Goal: Information Seeking & Learning: Learn about a topic

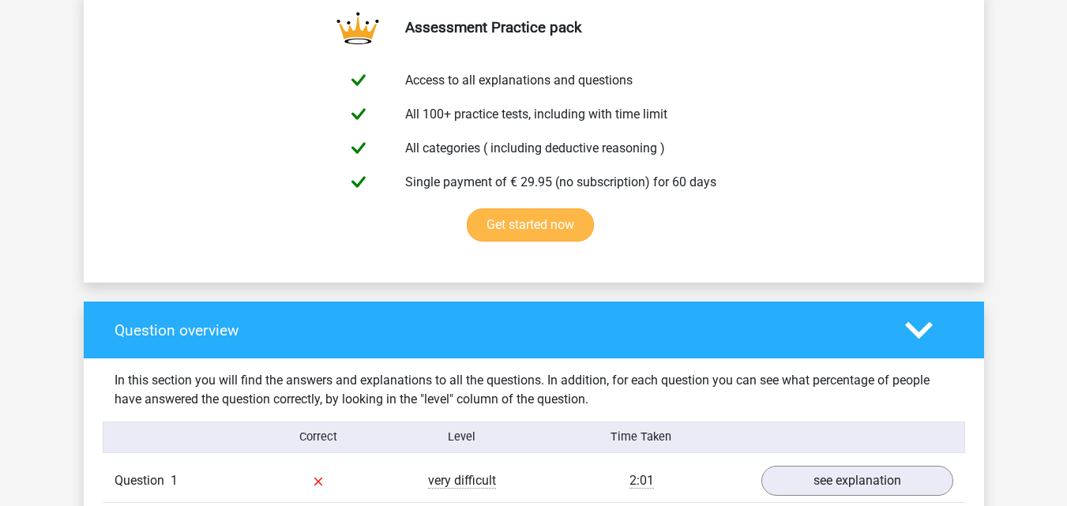
scroll to position [1106, 0]
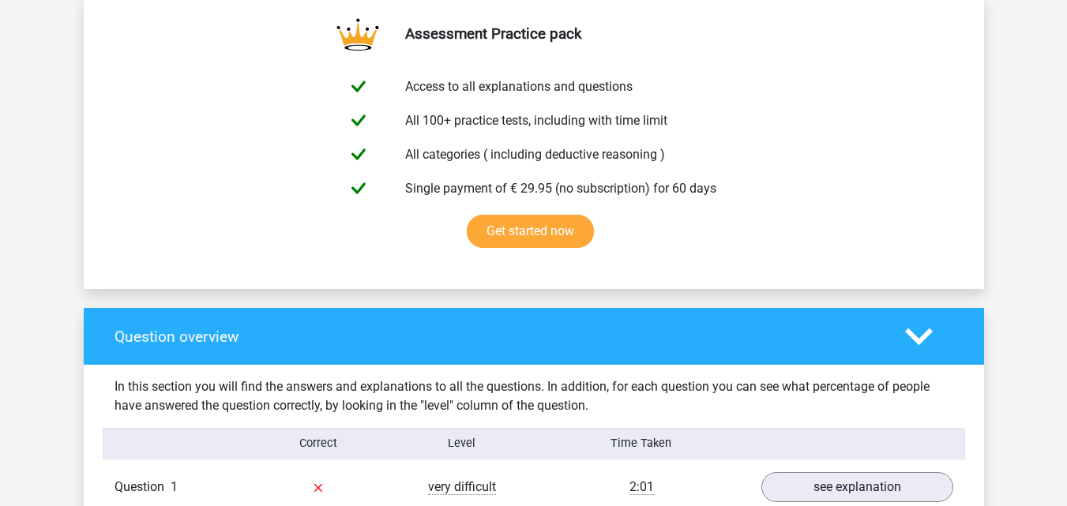
scroll to position [1027, 0]
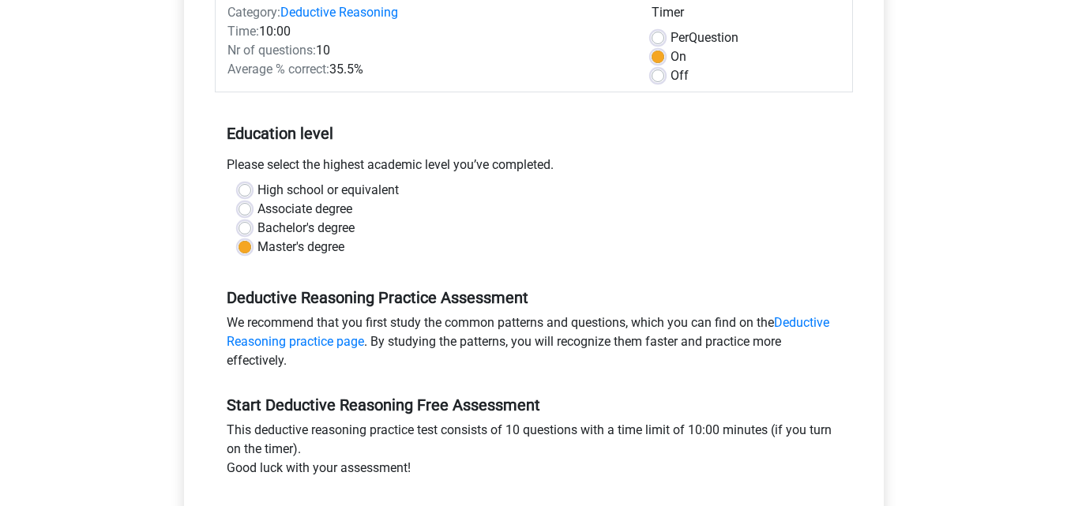
scroll to position [158, 0]
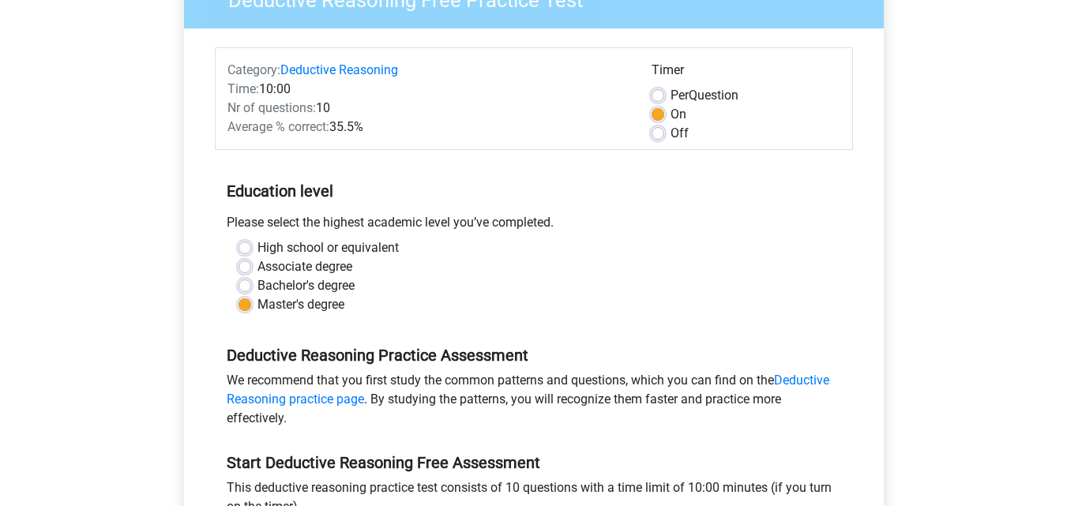
click at [258, 243] on label "High school or equivalent" at bounding box center [328, 248] width 141 height 19
click at [249, 243] on input "High school or equivalent" at bounding box center [245, 247] width 13 height 16
radio input "true"
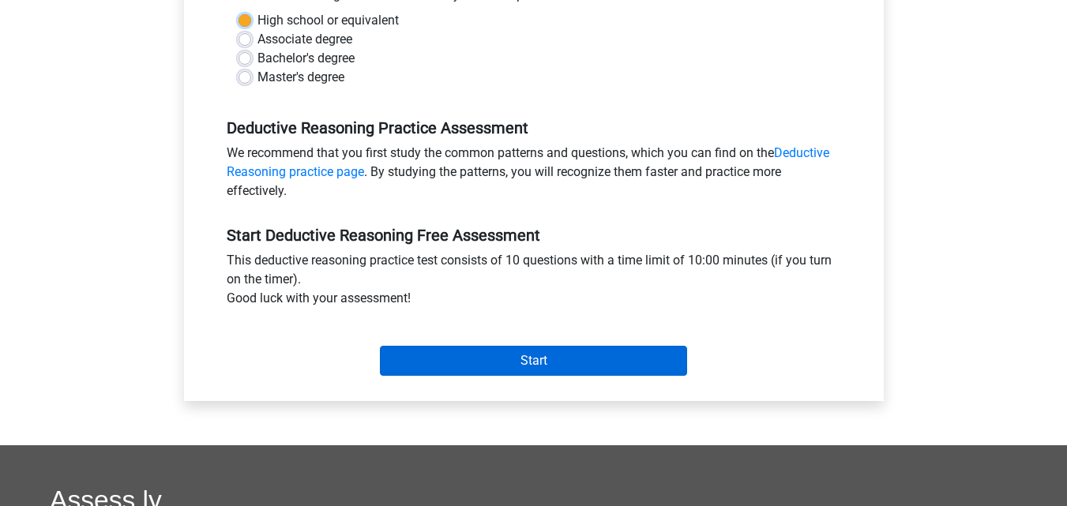
scroll to position [395, 0]
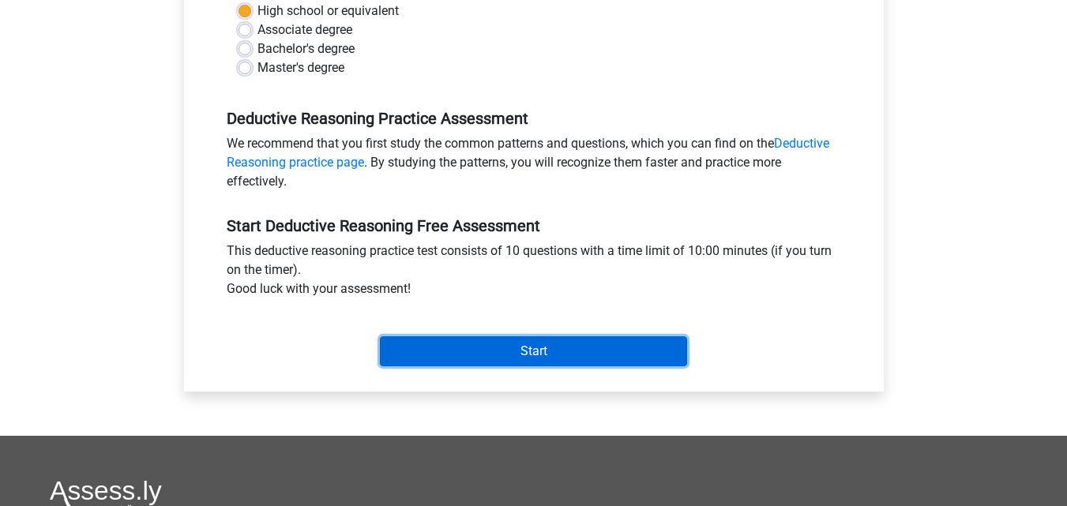
click at [476, 340] on input "Start" at bounding box center [533, 352] width 307 height 30
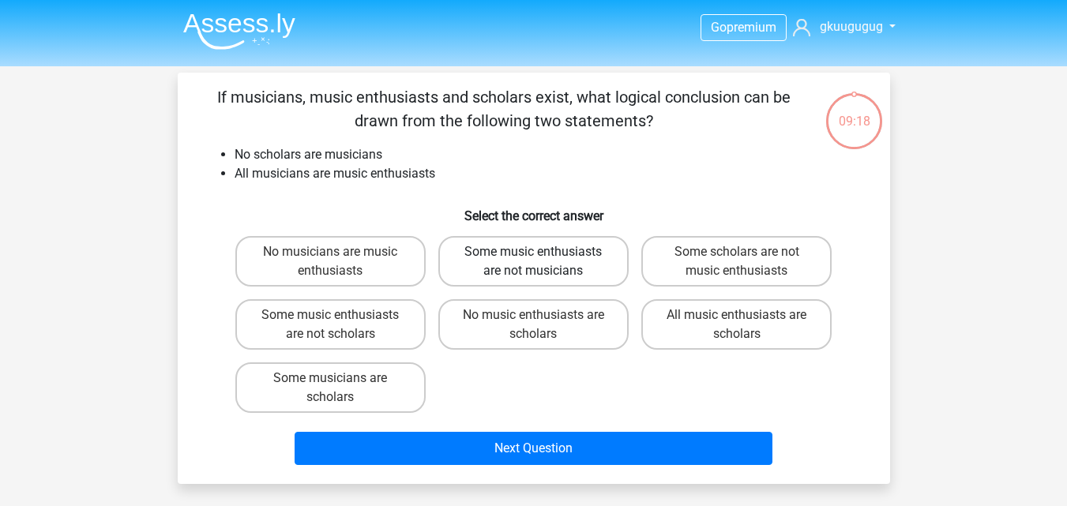
click at [520, 272] on label "Some music enthusiasts are not musicians" at bounding box center [533, 261] width 190 height 51
click at [533, 262] on input "Some music enthusiasts are not musicians" at bounding box center [538, 257] width 10 height 10
radio input "true"
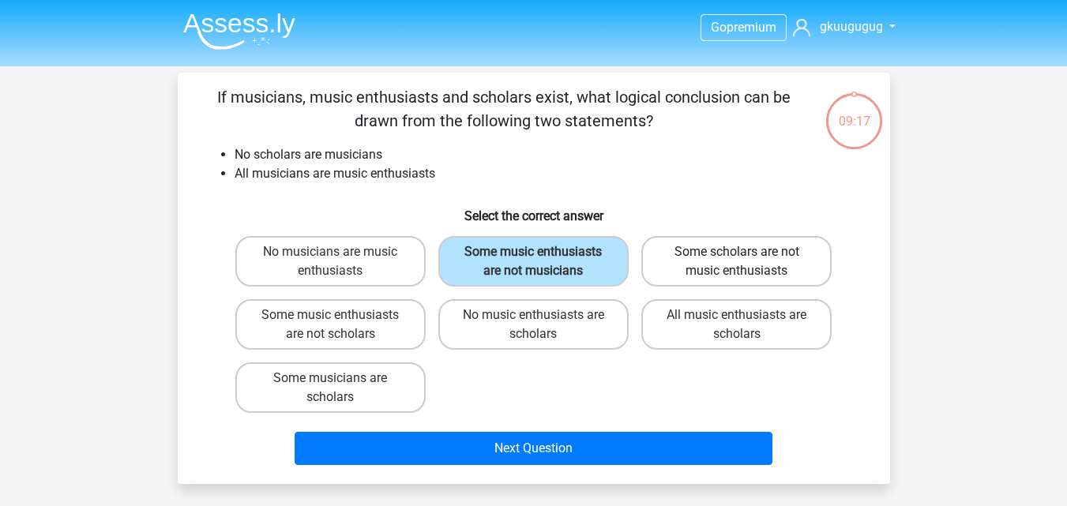
click at [679, 271] on label "Some scholars are not music enthusiasts" at bounding box center [736, 261] width 190 height 51
click at [737, 262] on input "Some scholars are not music enthusiasts" at bounding box center [742, 257] width 10 height 10
radio input "true"
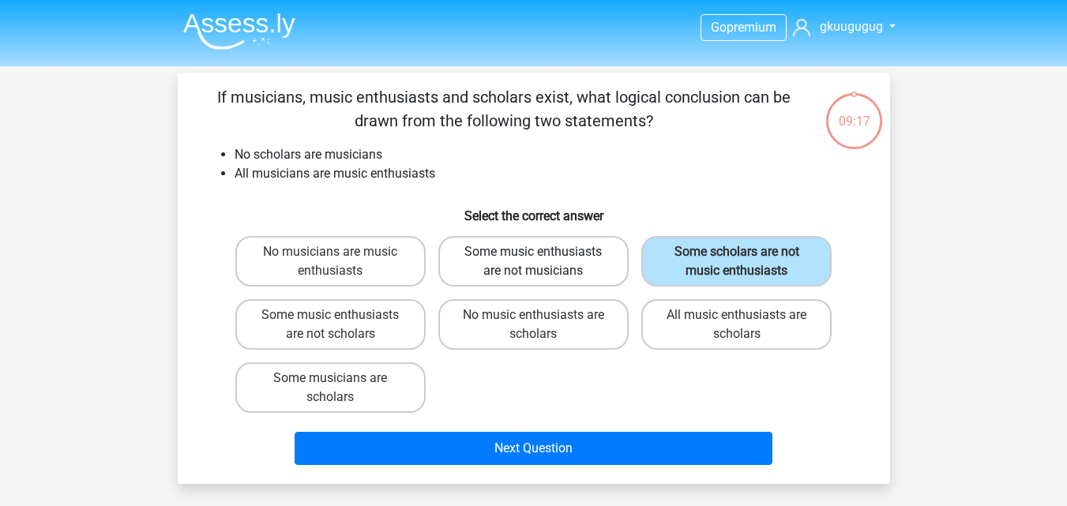
click at [578, 272] on label "Some music enthusiasts are not musicians" at bounding box center [533, 261] width 190 height 51
click at [544, 262] on input "Some music enthusiasts are not musicians" at bounding box center [538, 257] width 10 height 10
radio input "true"
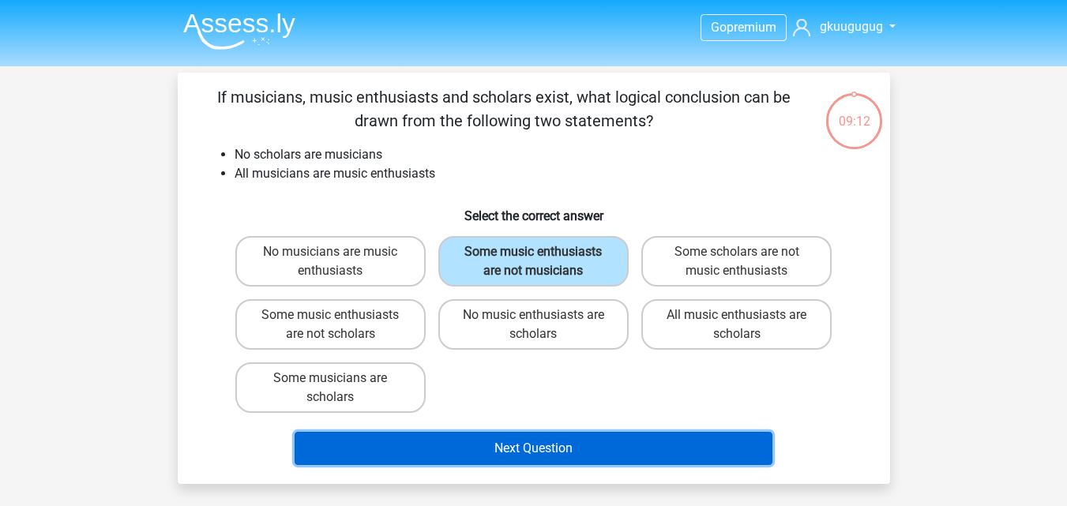
click at [489, 453] on button "Next Question" at bounding box center [534, 448] width 478 height 33
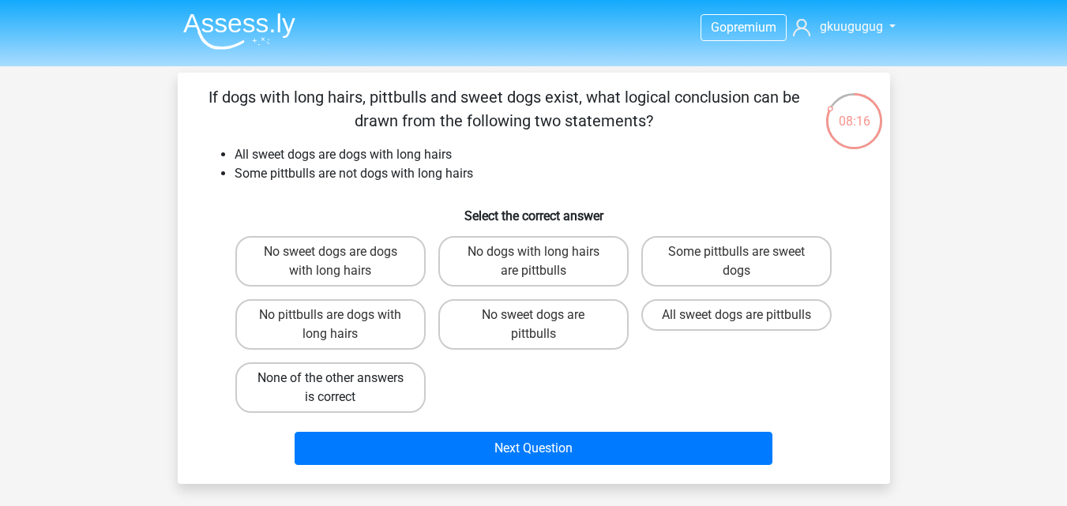
click at [366, 373] on label "None of the other answers is correct" at bounding box center [330, 388] width 190 height 51
click at [340, 378] on input "None of the other answers is correct" at bounding box center [335, 383] width 10 height 10
radio input "true"
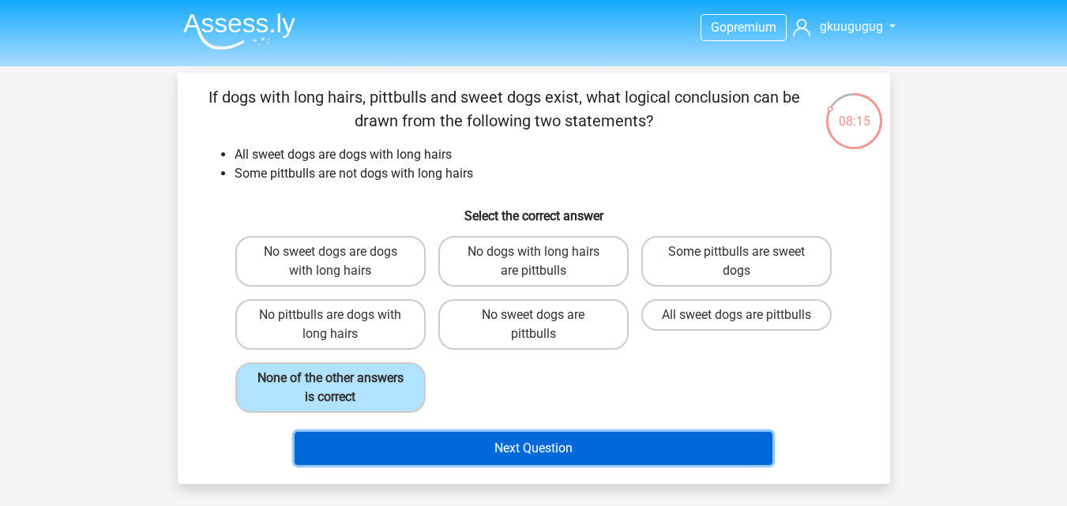
click at [397, 442] on button "Next Question" at bounding box center [534, 448] width 478 height 33
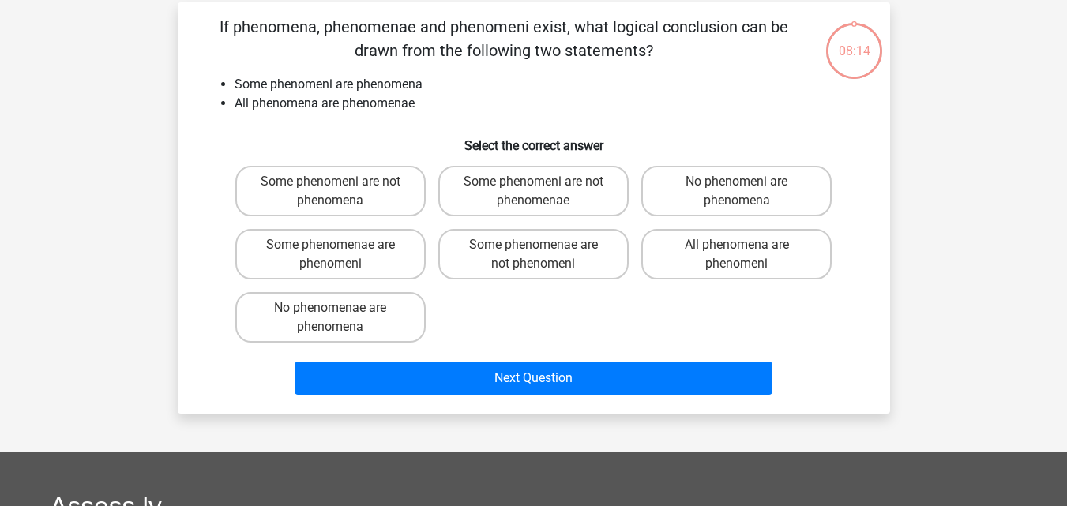
scroll to position [73, 0]
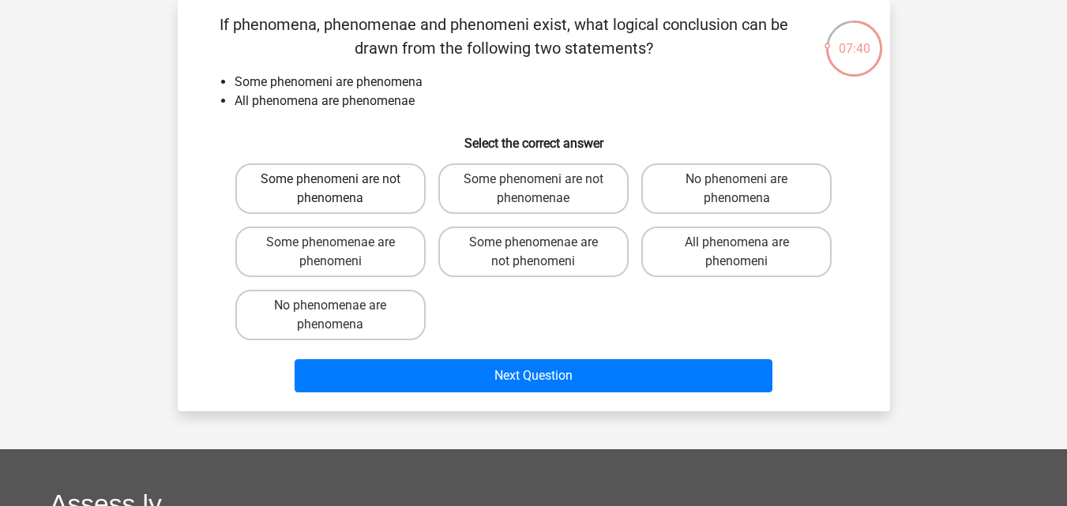
click at [394, 195] on label "Some phenomeni are not phenomena" at bounding box center [330, 189] width 190 height 51
click at [340, 190] on input "Some phenomeni are not phenomena" at bounding box center [335, 184] width 10 height 10
radio input "true"
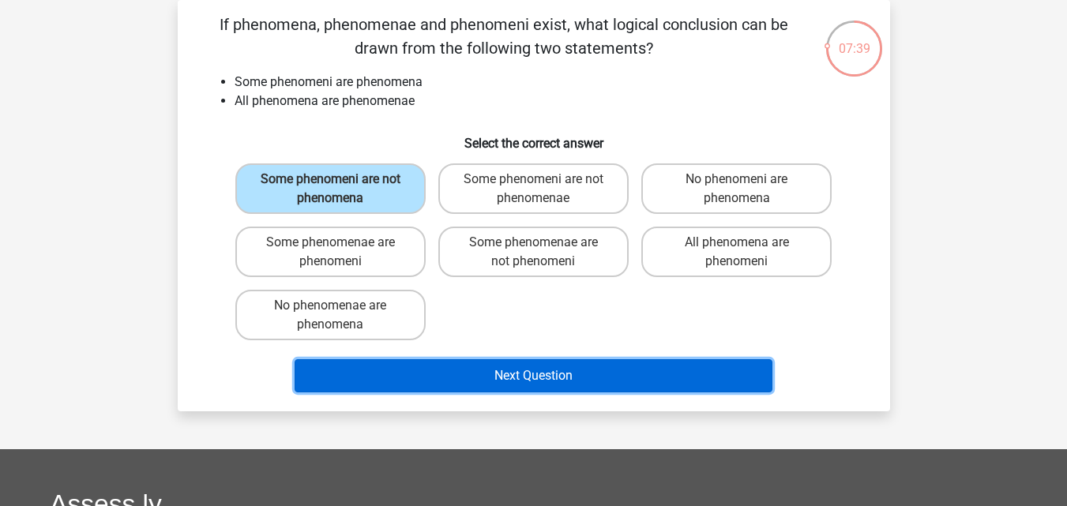
click at [528, 371] on button "Next Question" at bounding box center [534, 375] width 478 height 33
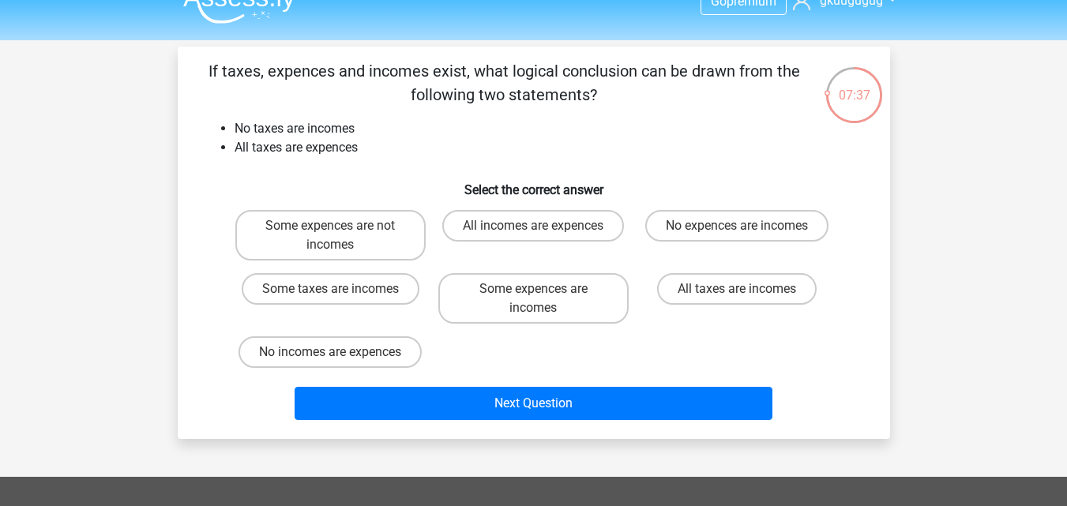
scroll to position [0, 0]
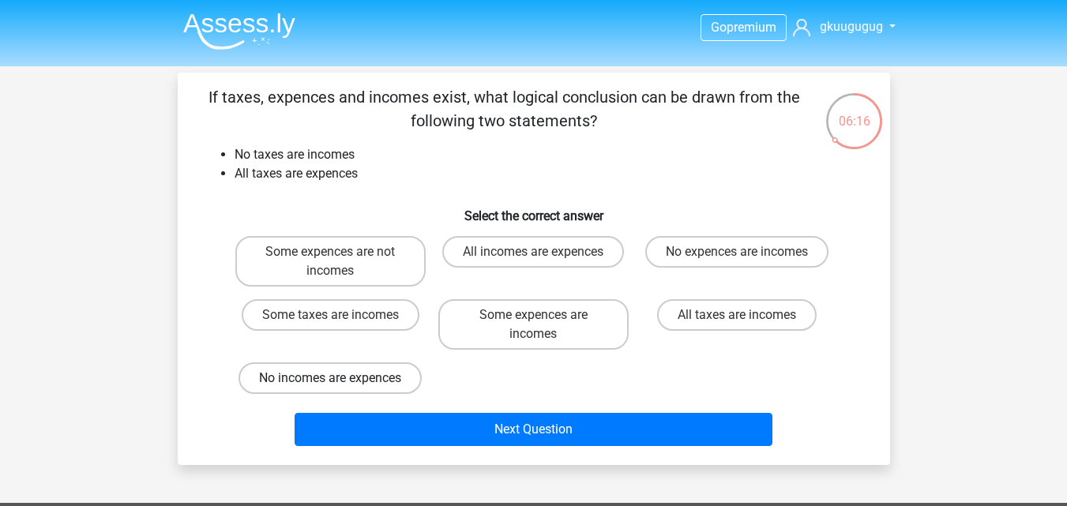
click at [393, 382] on label "No incomes are expences" at bounding box center [330, 379] width 183 height 32
click at [340, 382] on input "No incomes are expences" at bounding box center [335, 383] width 10 height 10
radio input "true"
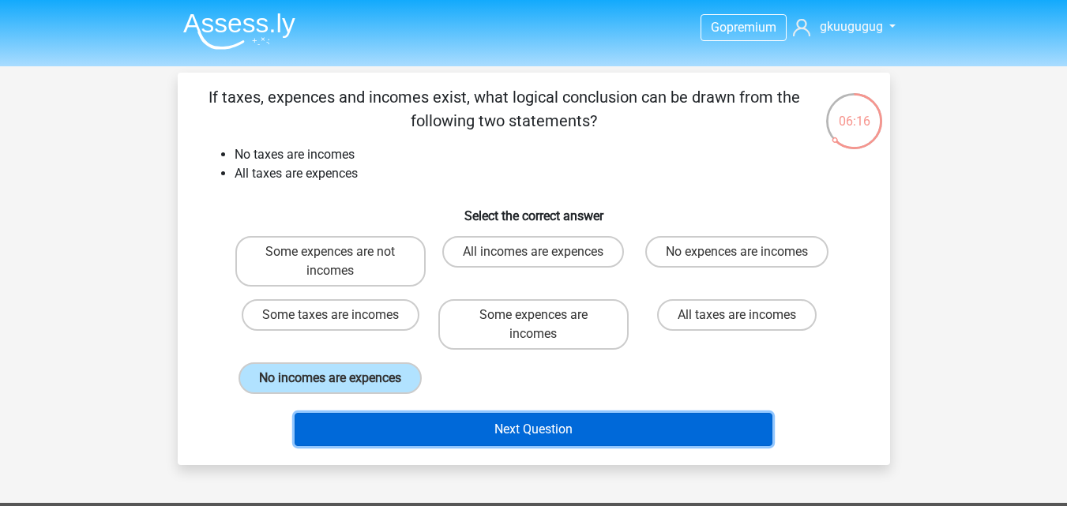
click at [444, 421] on button "Next Question" at bounding box center [534, 429] width 478 height 33
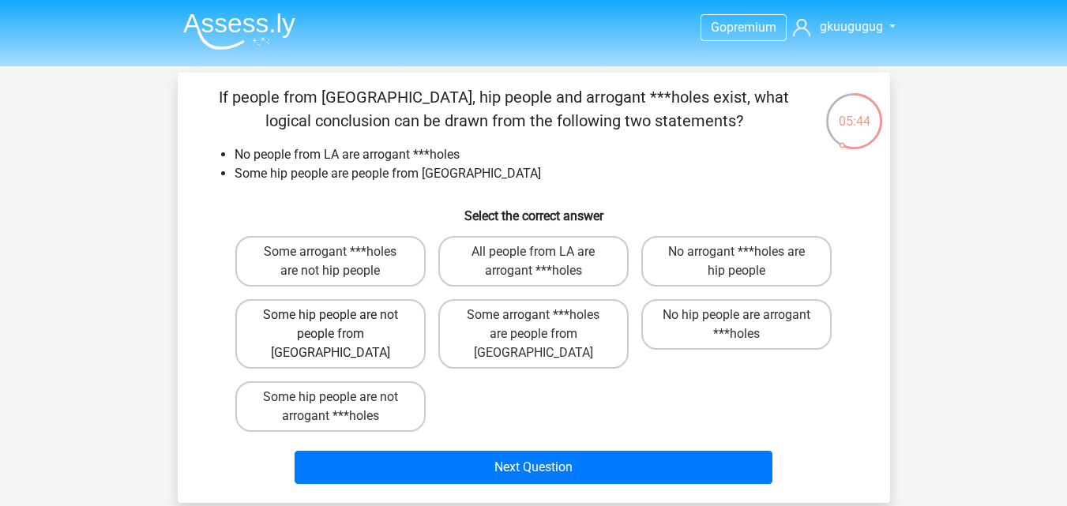
click at [303, 322] on label "Some hip people are not people from [GEOGRAPHIC_DATA]" at bounding box center [330, 334] width 190 height 70
click at [330, 322] on input "Some hip people are not people from [GEOGRAPHIC_DATA]" at bounding box center [335, 320] width 10 height 10
radio input "true"
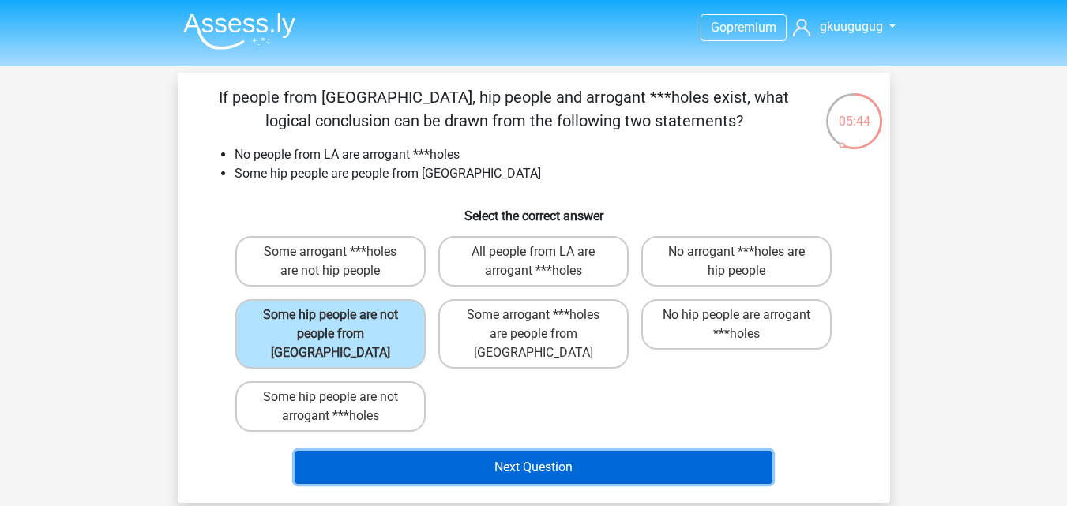
click at [472, 451] on button "Next Question" at bounding box center [534, 467] width 478 height 33
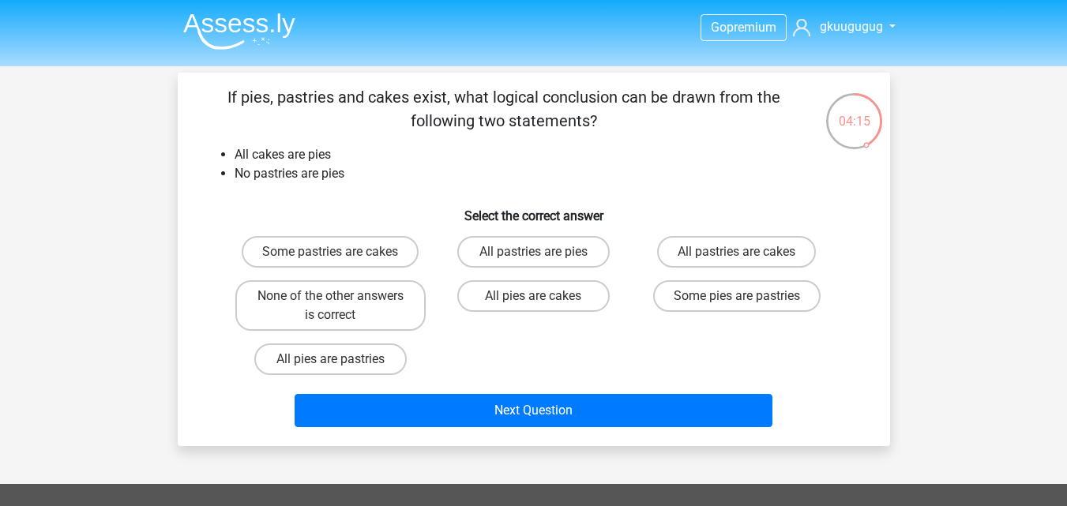
click at [336, 303] on input "None of the other answers is correct" at bounding box center [335, 301] width 10 height 10
radio input "true"
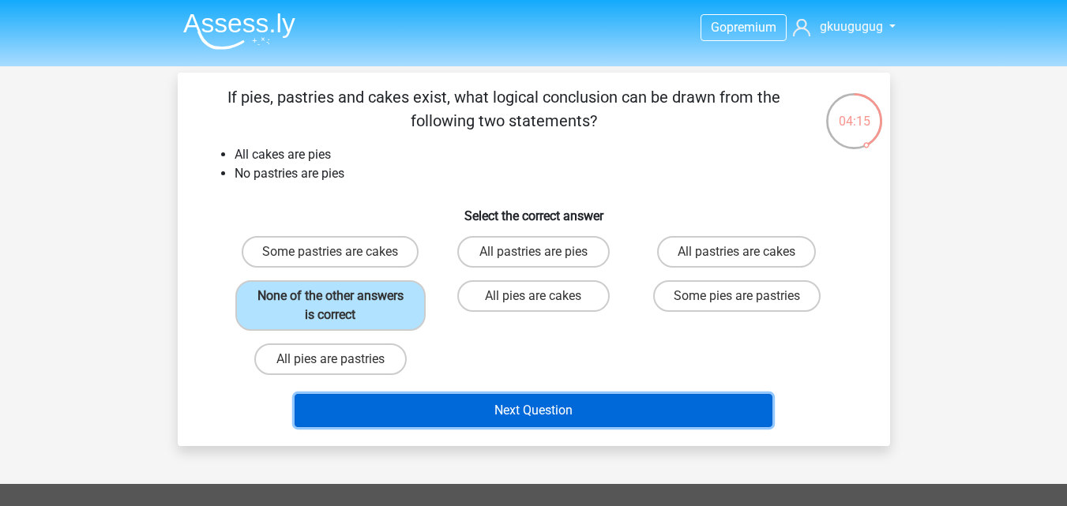
click at [492, 416] on button "Next Question" at bounding box center [534, 410] width 478 height 33
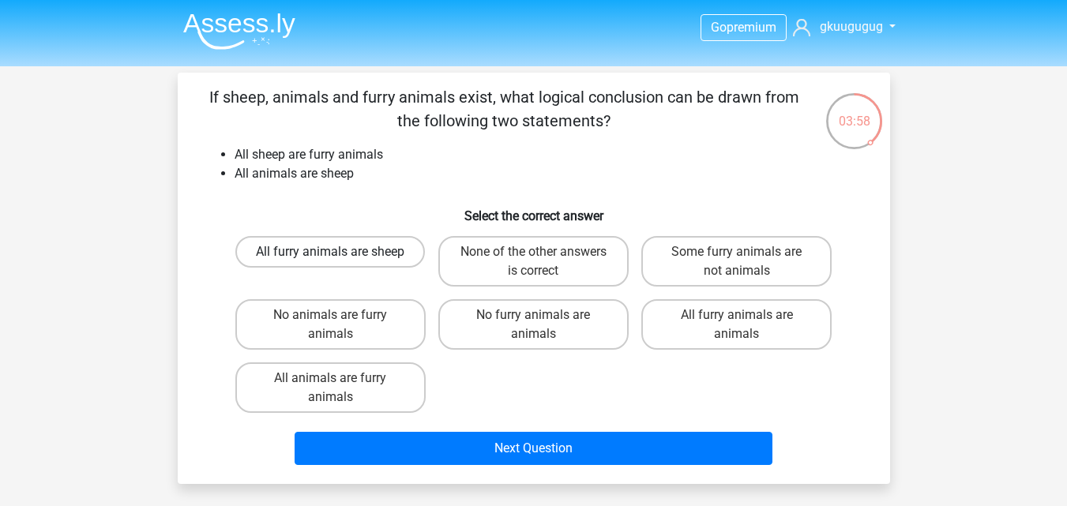
click at [404, 258] on label "All furry animals are sheep" at bounding box center [330, 252] width 190 height 32
click at [340, 258] on input "All furry animals are sheep" at bounding box center [335, 257] width 10 height 10
radio input "true"
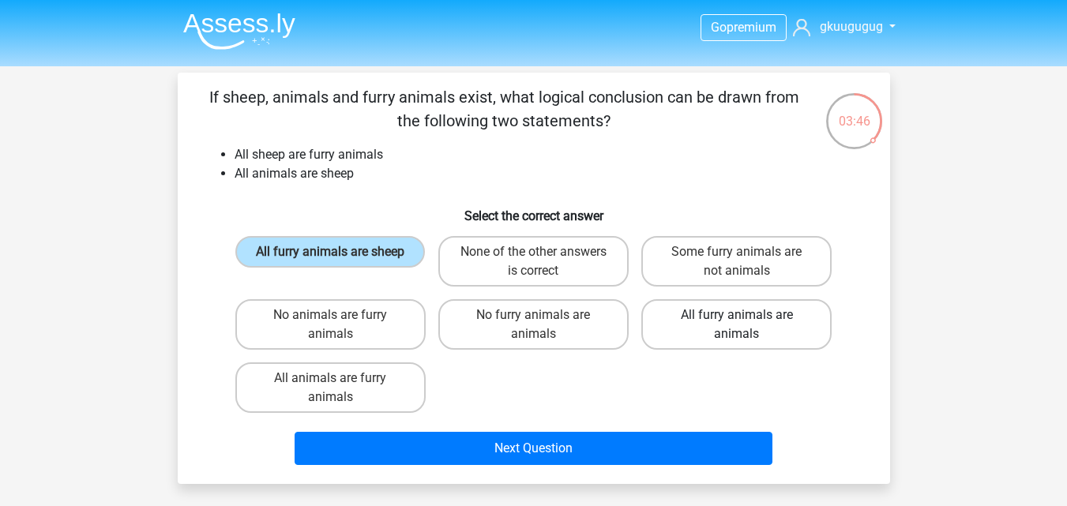
click at [708, 333] on label "All furry animals are animals" at bounding box center [736, 324] width 190 height 51
click at [737, 325] on input "All furry animals are animals" at bounding box center [742, 320] width 10 height 10
radio input "true"
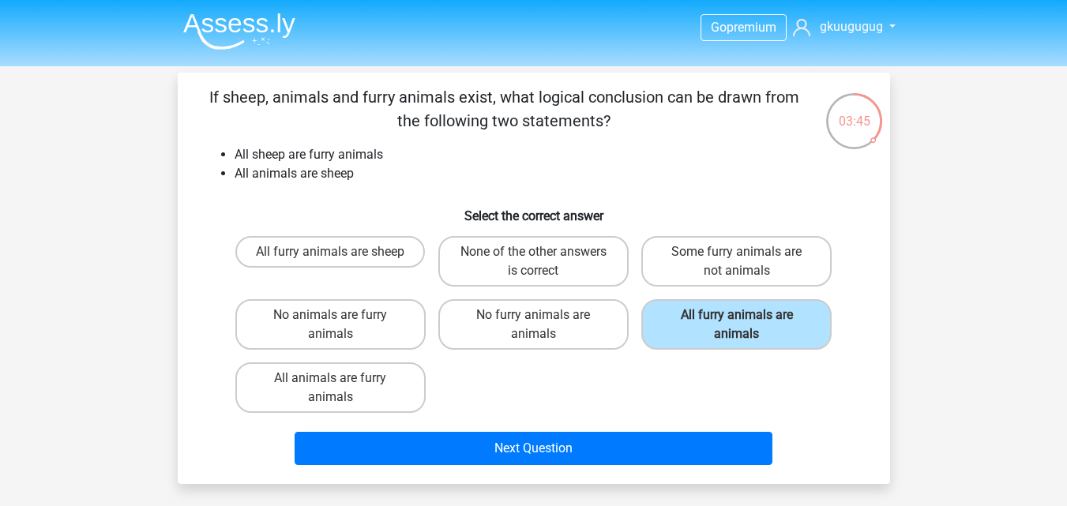
click at [332, 253] on input "All furry animals are sheep" at bounding box center [335, 257] width 10 height 10
radio input "true"
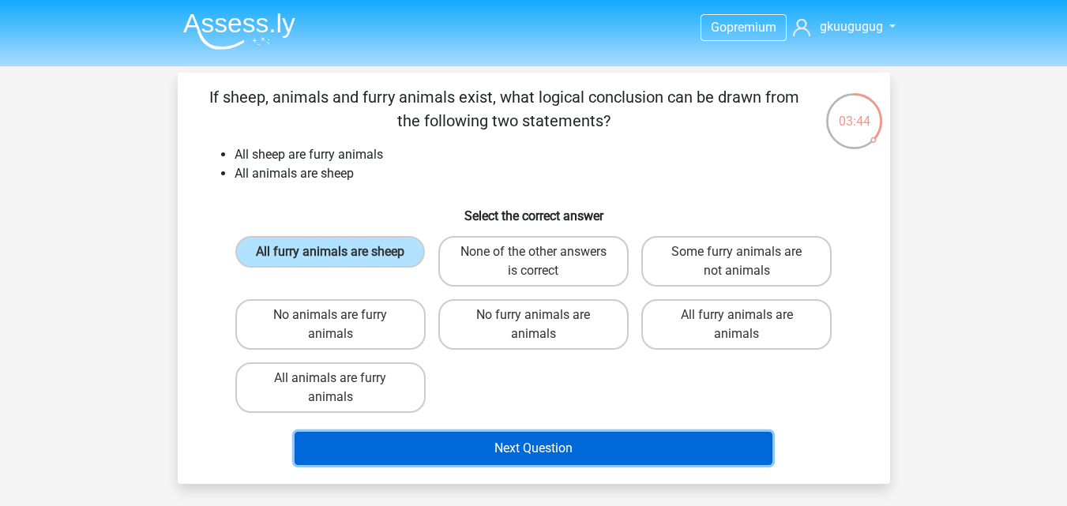
click at [474, 453] on button "Next Question" at bounding box center [534, 448] width 478 height 33
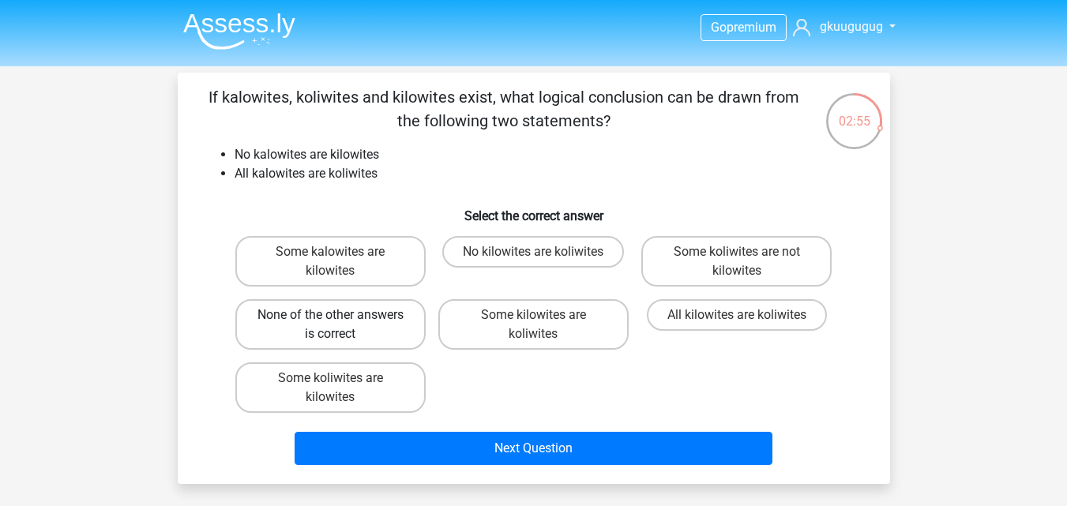
click at [261, 325] on label "None of the other answers is correct" at bounding box center [330, 324] width 190 height 51
click at [330, 325] on input "None of the other answers is correct" at bounding box center [335, 320] width 10 height 10
radio input "true"
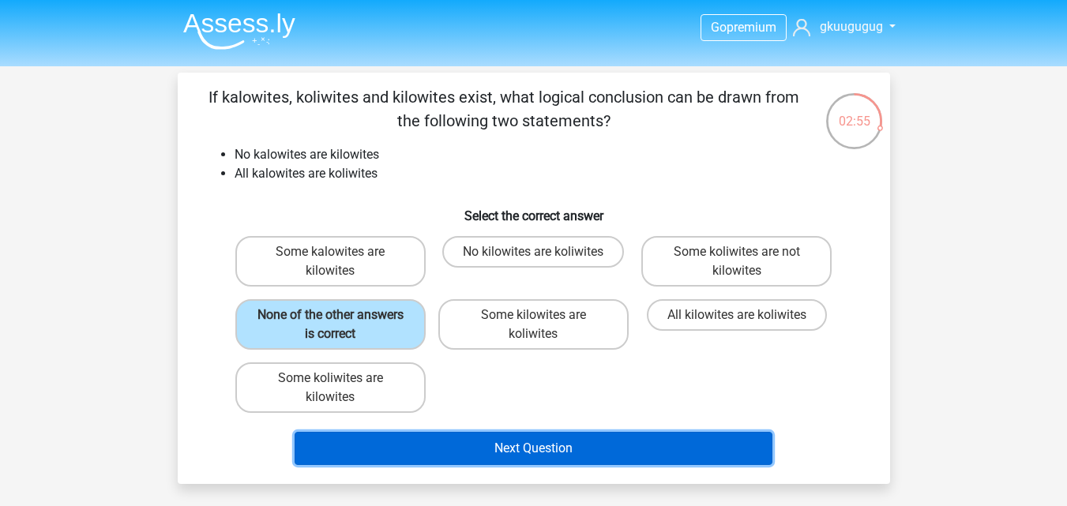
click at [446, 459] on button "Next Question" at bounding box center [534, 448] width 478 height 33
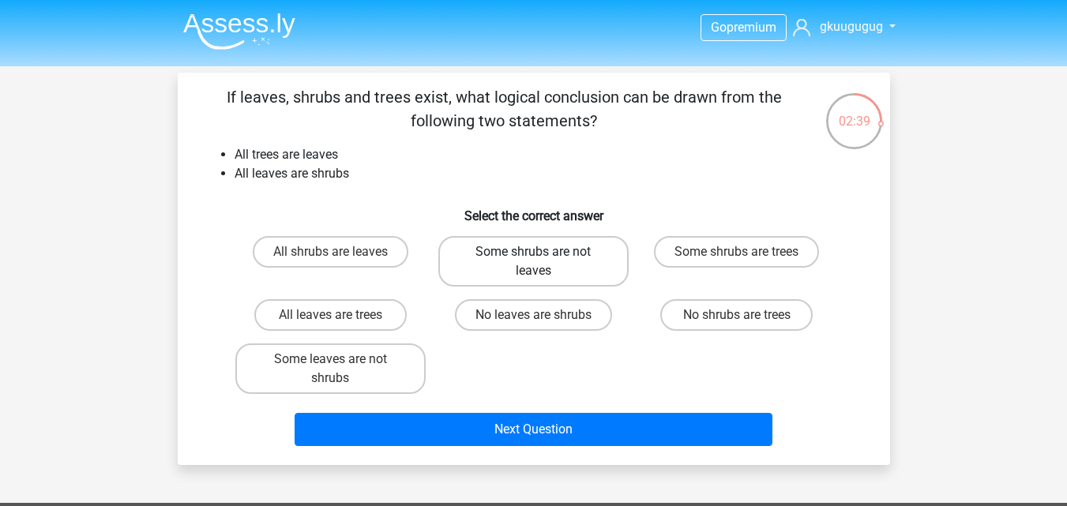
click at [561, 269] on label "Some shrubs are not leaves" at bounding box center [533, 261] width 190 height 51
click at [544, 262] on input "Some shrubs are not leaves" at bounding box center [538, 257] width 10 height 10
radio input "true"
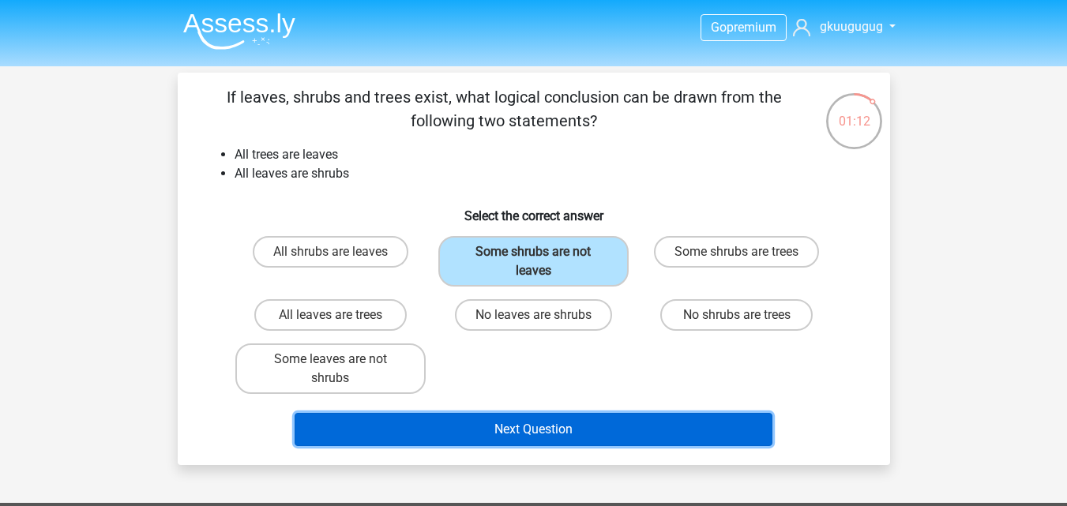
click at [562, 421] on button "Next Question" at bounding box center [534, 429] width 478 height 33
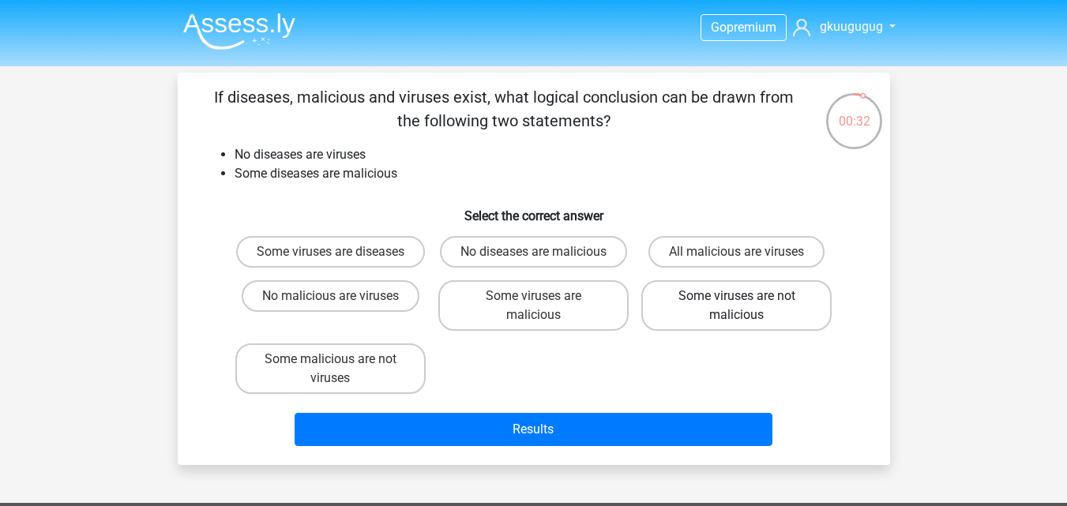
click at [796, 331] on label "Some viruses are not malicious" at bounding box center [736, 305] width 190 height 51
click at [747, 307] on input "Some viruses are not malicious" at bounding box center [742, 301] width 10 height 10
radio input "true"
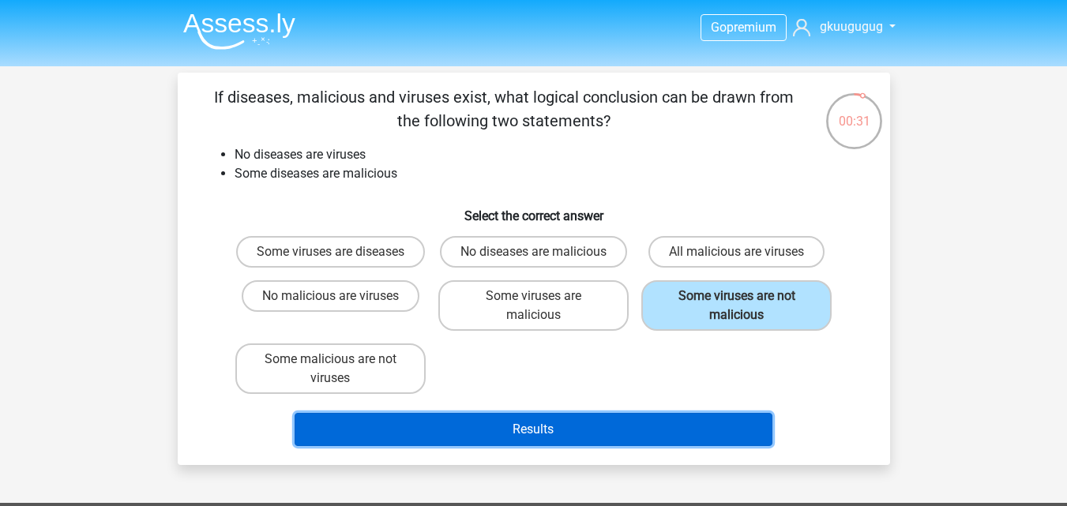
click at [699, 438] on button "Results" at bounding box center [534, 429] width 478 height 33
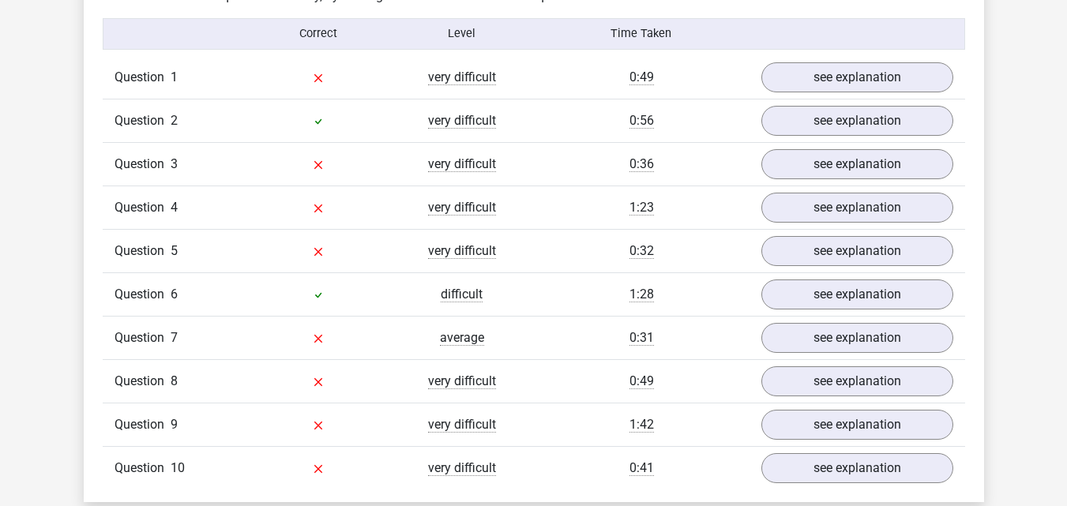
scroll to position [1343, 0]
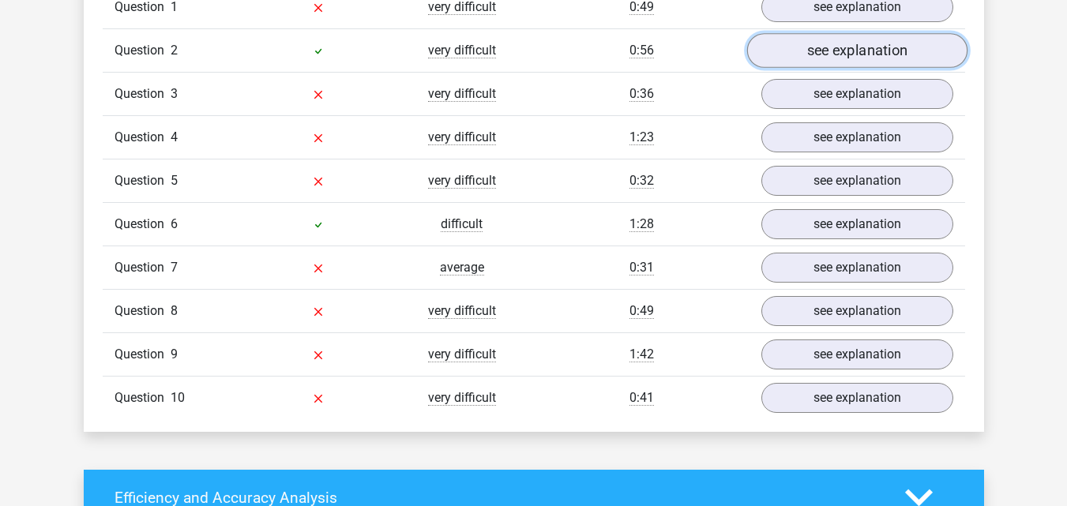
click at [825, 62] on link "see explanation" at bounding box center [857, 50] width 220 height 35
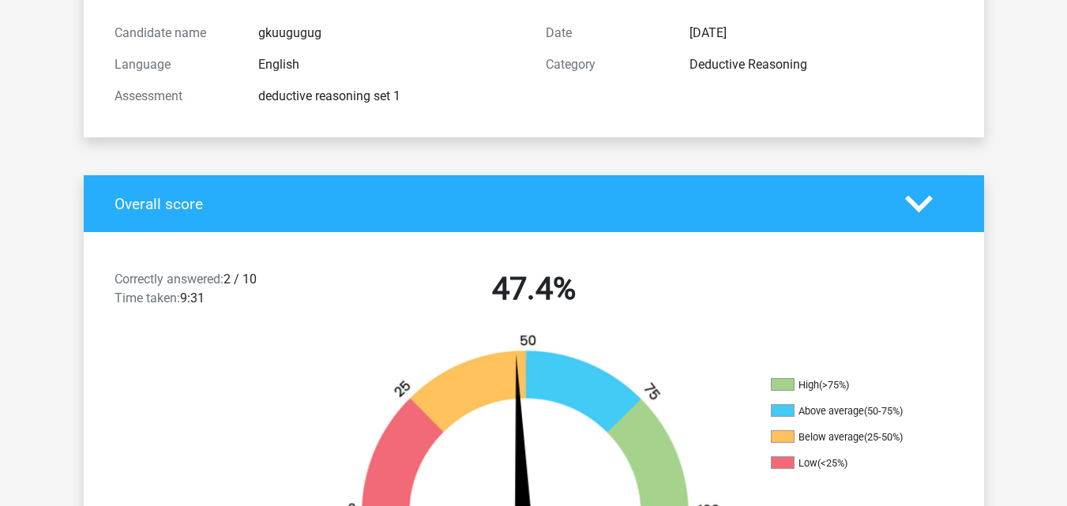
scroll to position [0, 0]
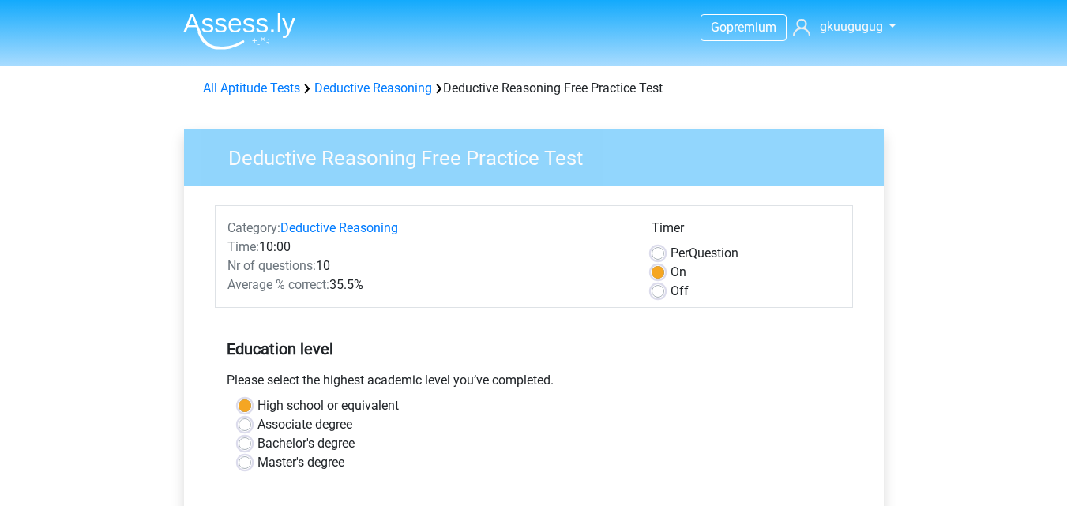
click at [671, 286] on label "Off" at bounding box center [680, 291] width 18 height 19
click at [654, 286] on input "Off" at bounding box center [658, 290] width 13 height 16
radio input "true"
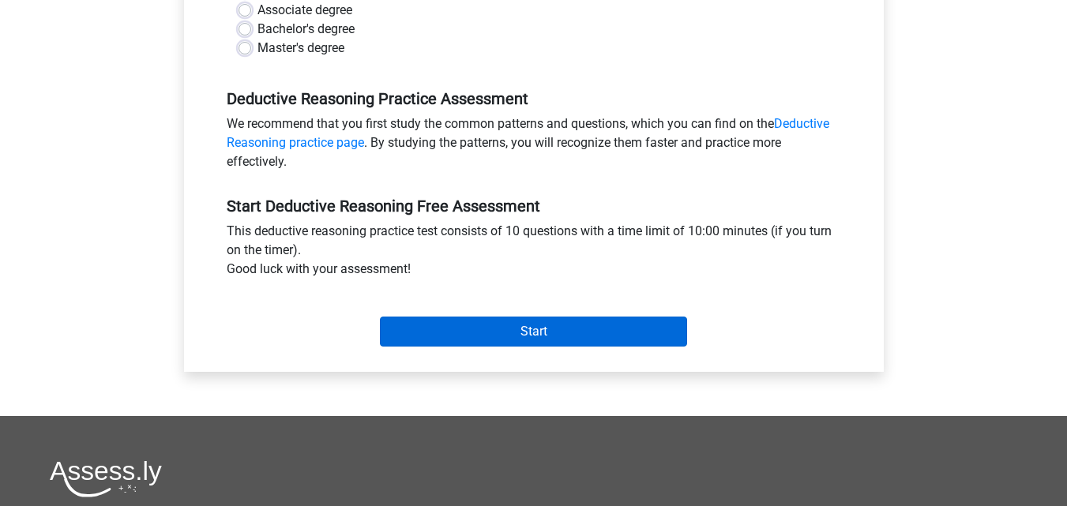
scroll to position [474, 0]
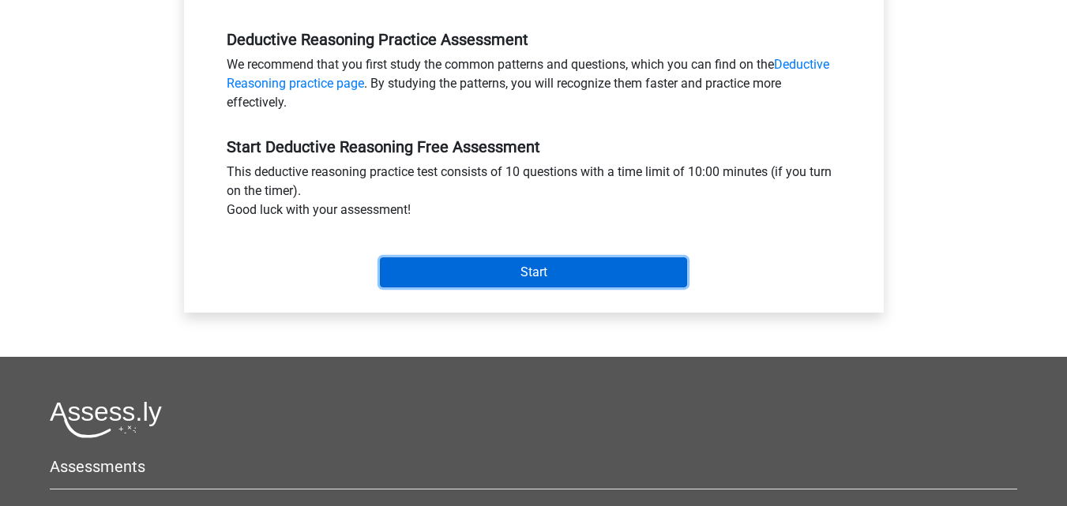
click at [551, 276] on input "Start" at bounding box center [533, 273] width 307 height 30
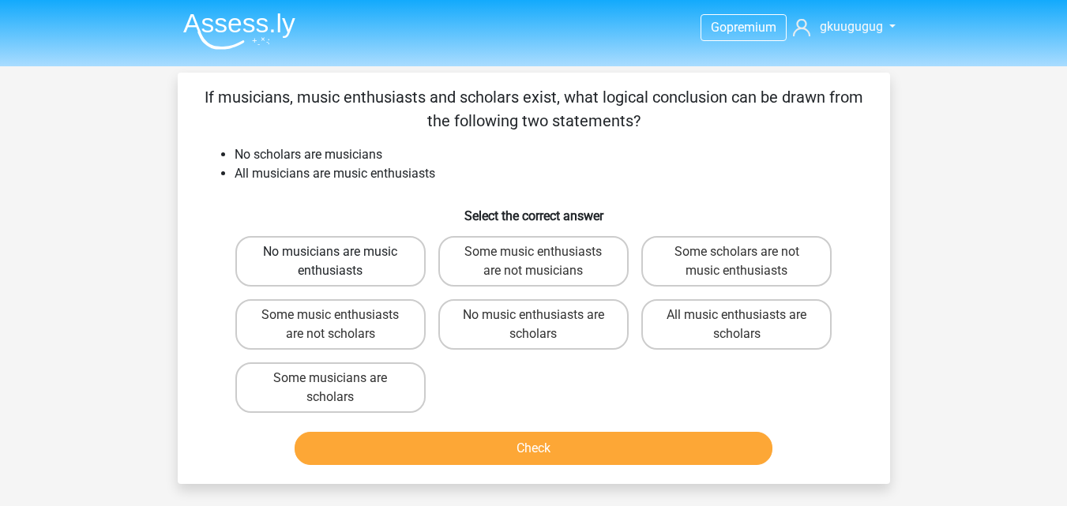
click at [327, 264] on label "No musicians are music enthusiasts" at bounding box center [330, 261] width 190 height 51
click at [330, 262] on input "No musicians are music enthusiasts" at bounding box center [335, 257] width 10 height 10
radio input "true"
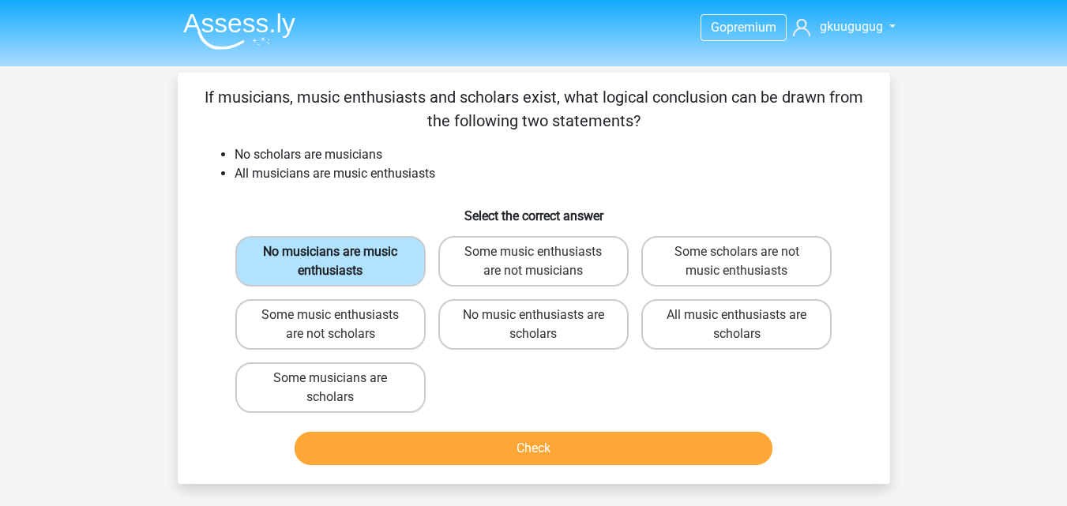
click at [327, 264] on label "No musicians are music enthusiasts" at bounding box center [330, 261] width 190 height 51
click at [330, 262] on input "No musicians are music enthusiasts" at bounding box center [335, 257] width 10 height 10
click at [497, 264] on label "Some music enthusiasts are not musicians" at bounding box center [533, 261] width 190 height 51
click at [533, 262] on input "Some music enthusiasts are not musicians" at bounding box center [538, 257] width 10 height 10
radio input "true"
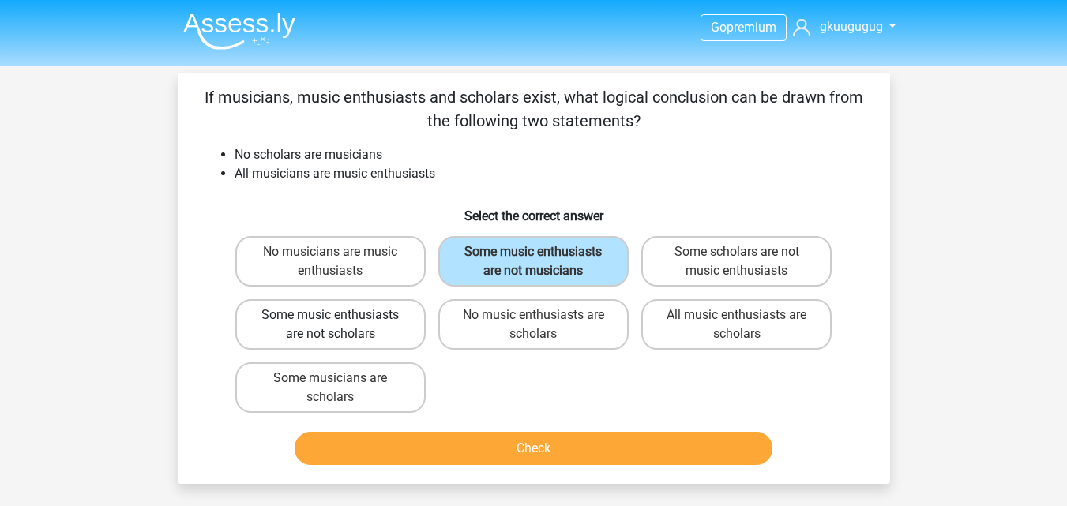
click at [391, 335] on label "Some music enthusiasts are not scholars" at bounding box center [330, 324] width 190 height 51
click at [340, 325] on input "Some music enthusiasts are not scholars" at bounding box center [335, 320] width 10 height 10
radio input "true"
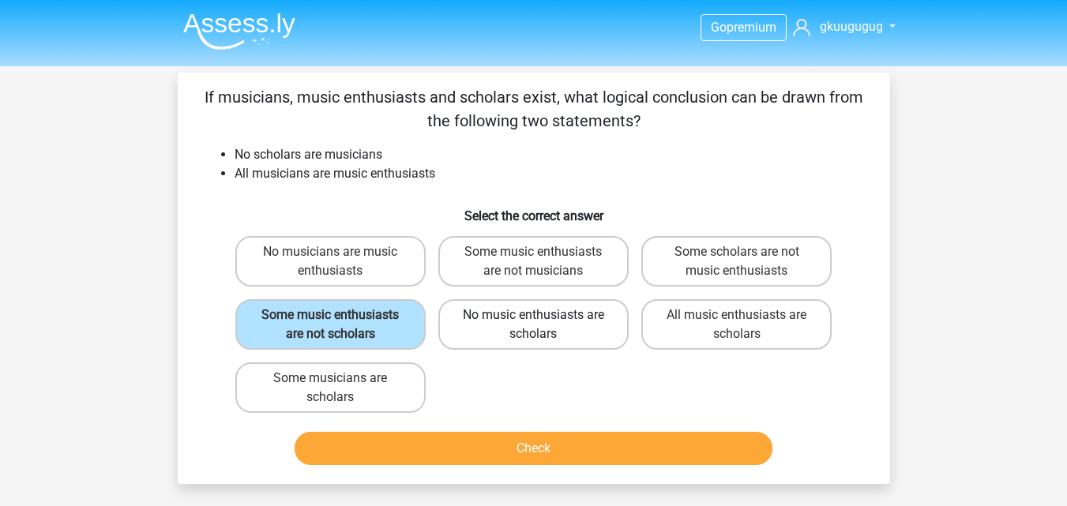
click at [606, 322] on label "No music enthusiasts are scholars" at bounding box center [533, 324] width 190 height 51
click at [544, 322] on input "No music enthusiasts are scholars" at bounding box center [538, 320] width 10 height 10
radio input "true"
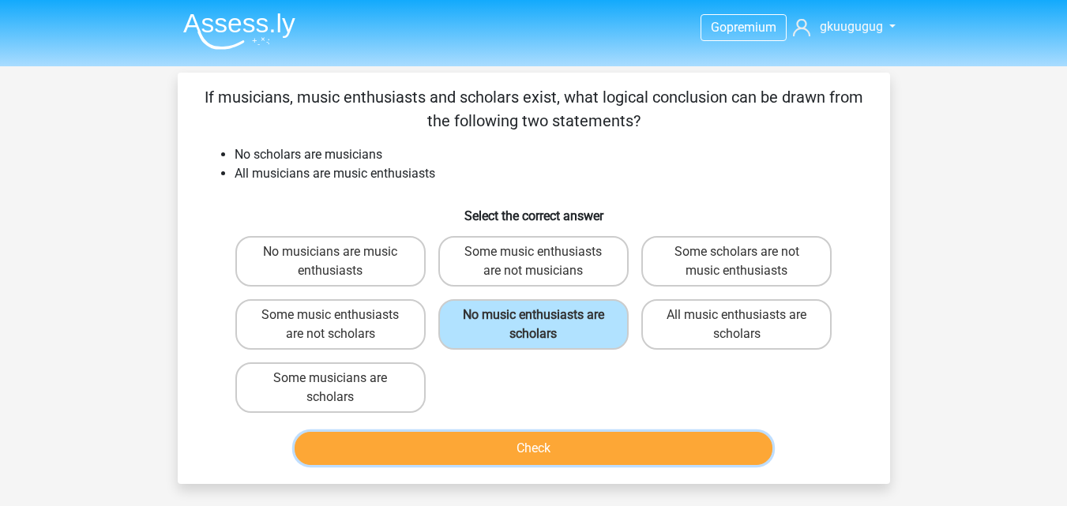
click at [668, 451] on button "Check" at bounding box center [534, 448] width 478 height 33
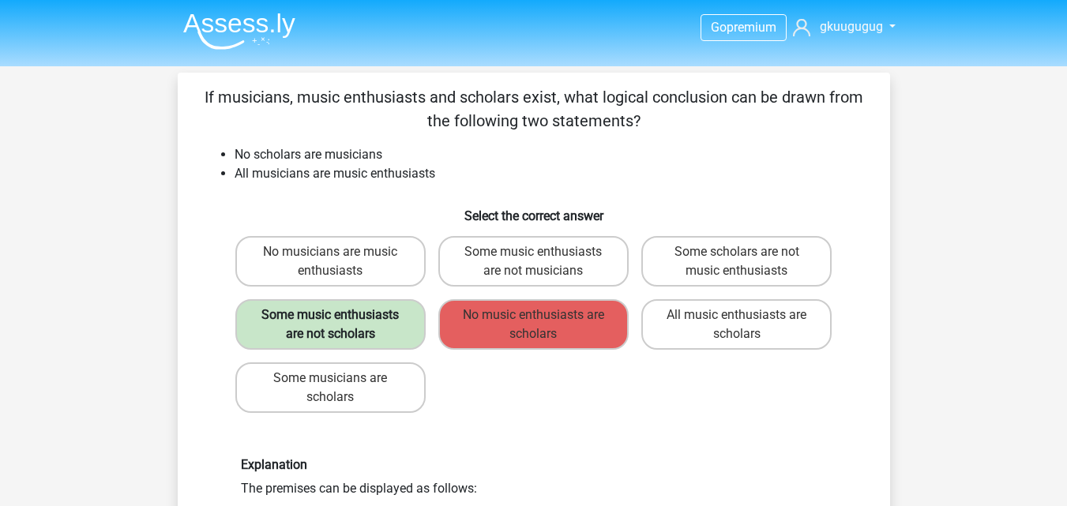
click at [374, 321] on label "Some music enthusiasts are not scholars" at bounding box center [330, 324] width 190 height 51
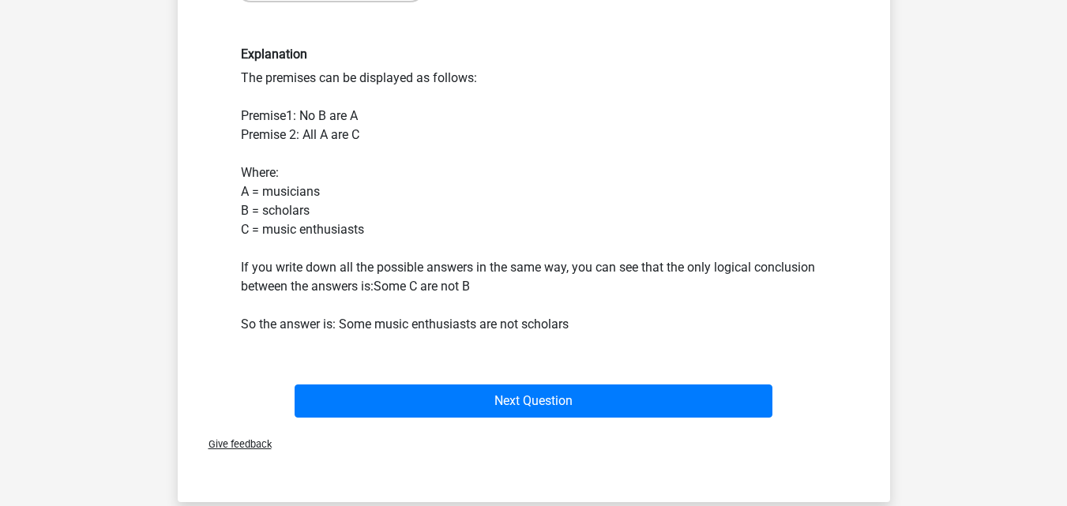
scroll to position [553, 0]
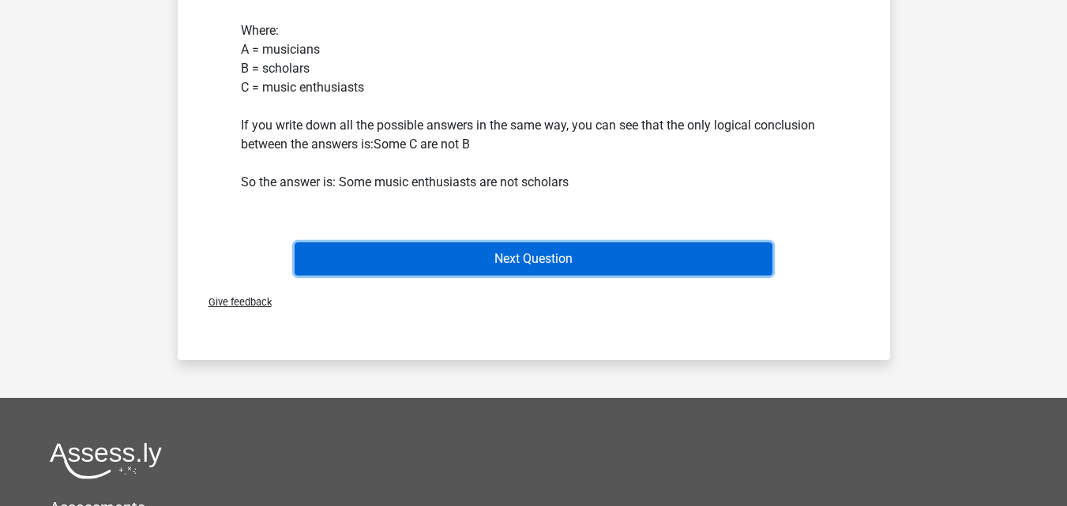
click at [446, 255] on button "Next Question" at bounding box center [534, 259] width 478 height 33
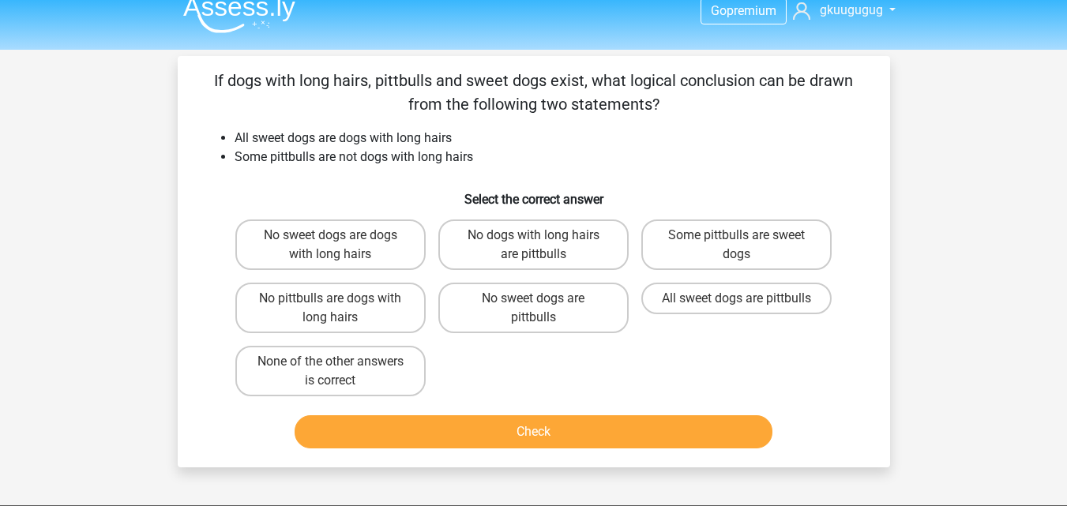
scroll to position [0, 0]
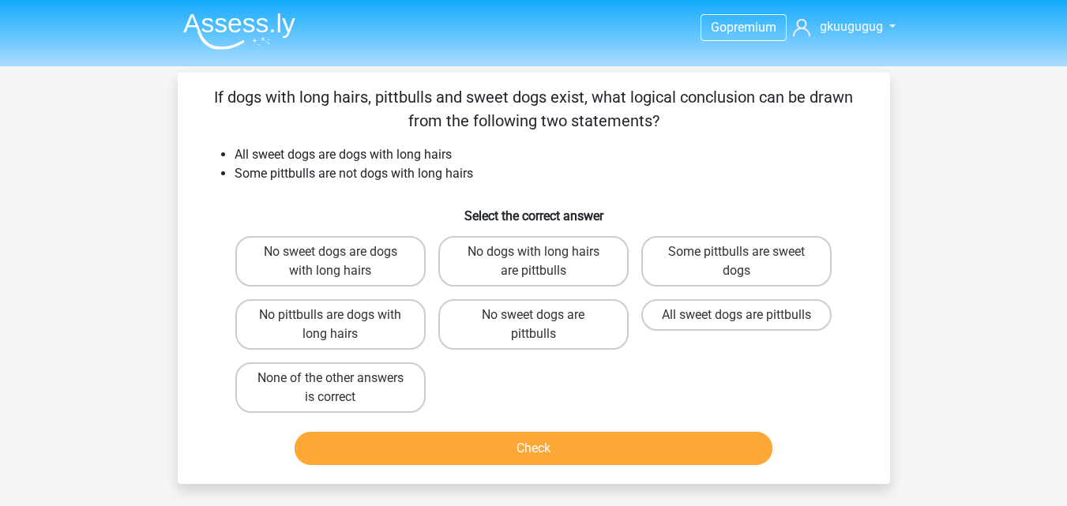
click at [286, 362] on div "None of the other answers is correct" at bounding box center [330, 387] width 203 height 63
click at [374, 380] on label "None of the other answers is correct" at bounding box center [330, 388] width 190 height 51
click at [340, 380] on input "None of the other answers is correct" at bounding box center [335, 383] width 10 height 10
radio input "true"
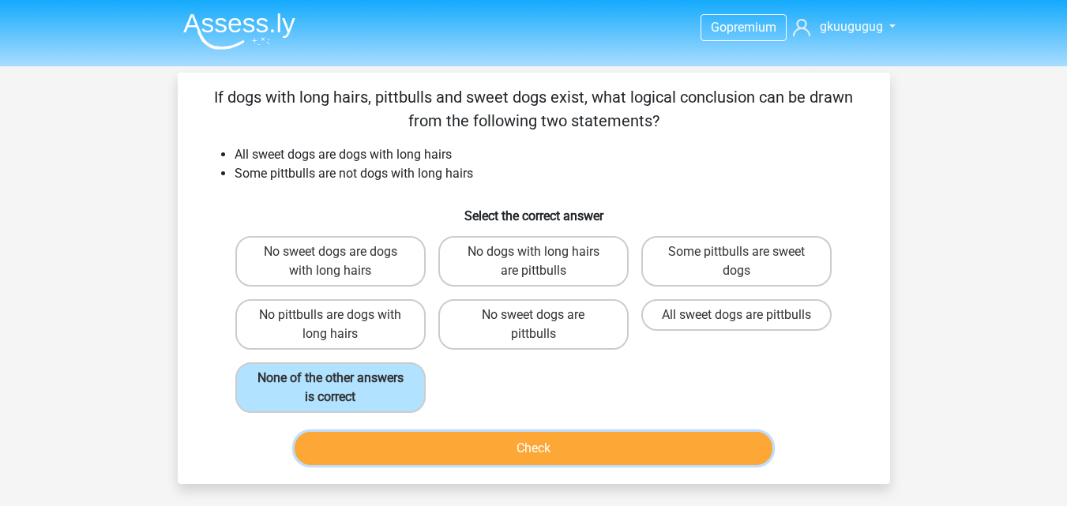
click at [413, 437] on button "Check" at bounding box center [534, 448] width 478 height 33
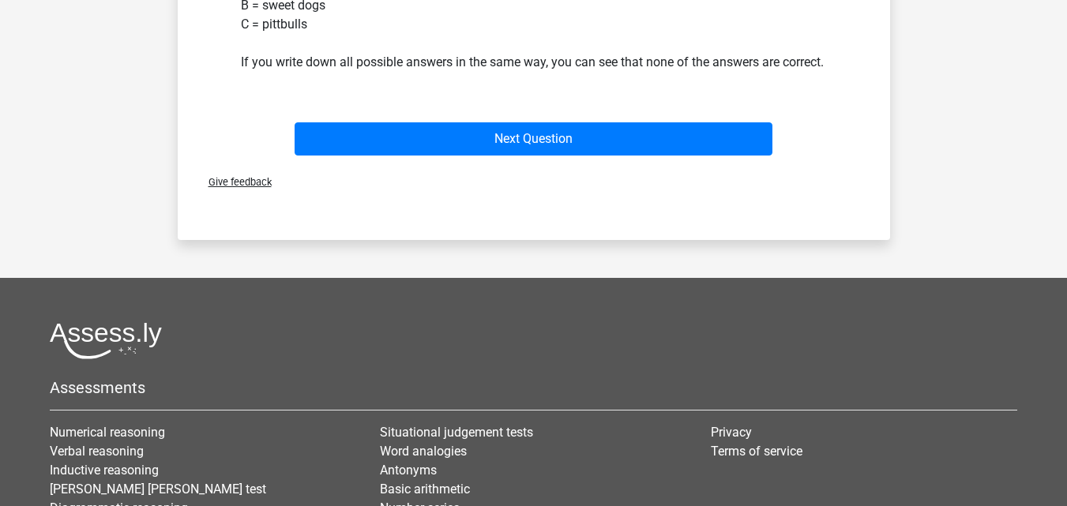
scroll to position [632, 0]
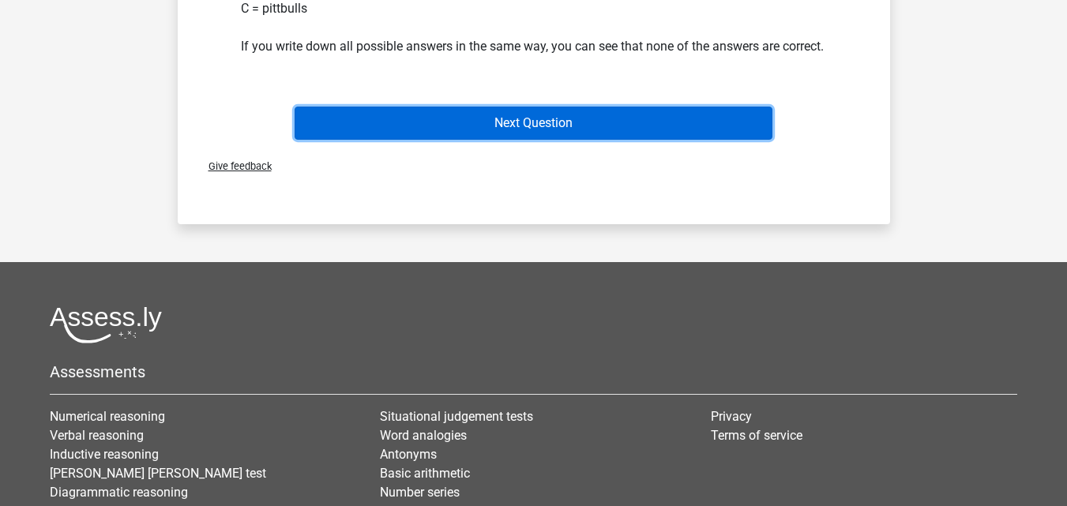
click at [525, 140] on button "Next Question" at bounding box center [534, 123] width 478 height 33
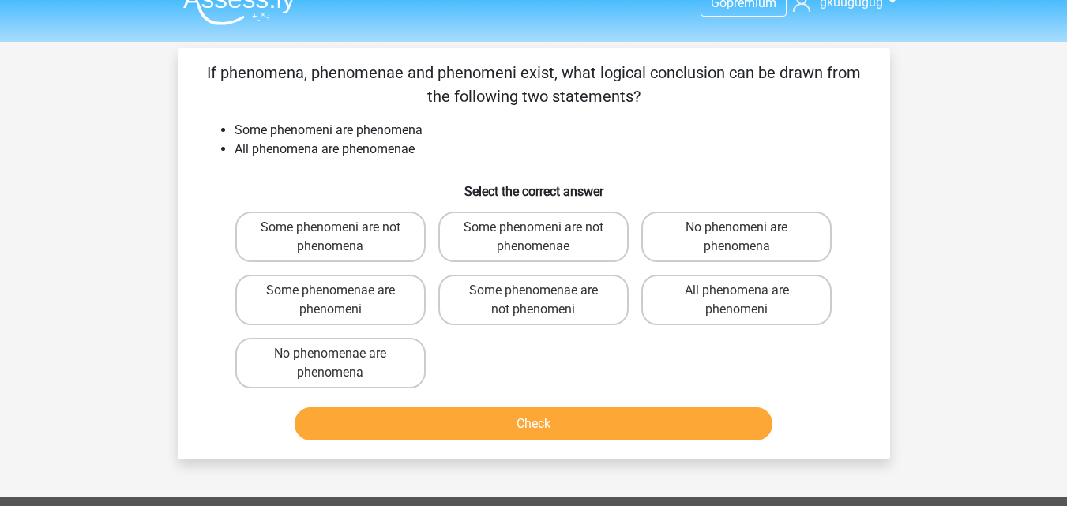
scroll to position [0, 0]
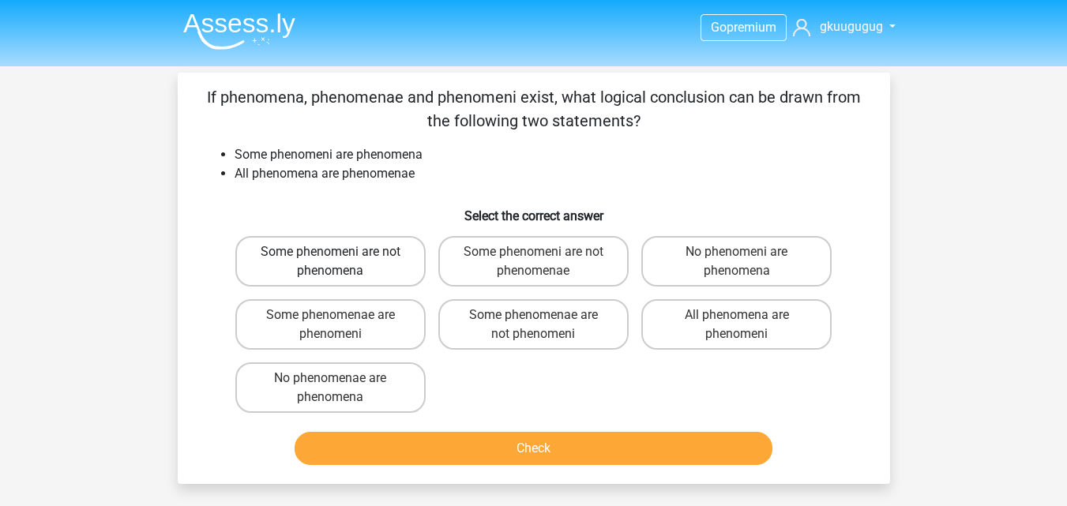
click at [400, 254] on label "Some phenomeni are not phenomena" at bounding box center [330, 261] width 190 height 51
click at [340, 254] on input "Some phenomeni are not phenomena" at bounding box center [335, 257] width 10 height 10
radio input "true"
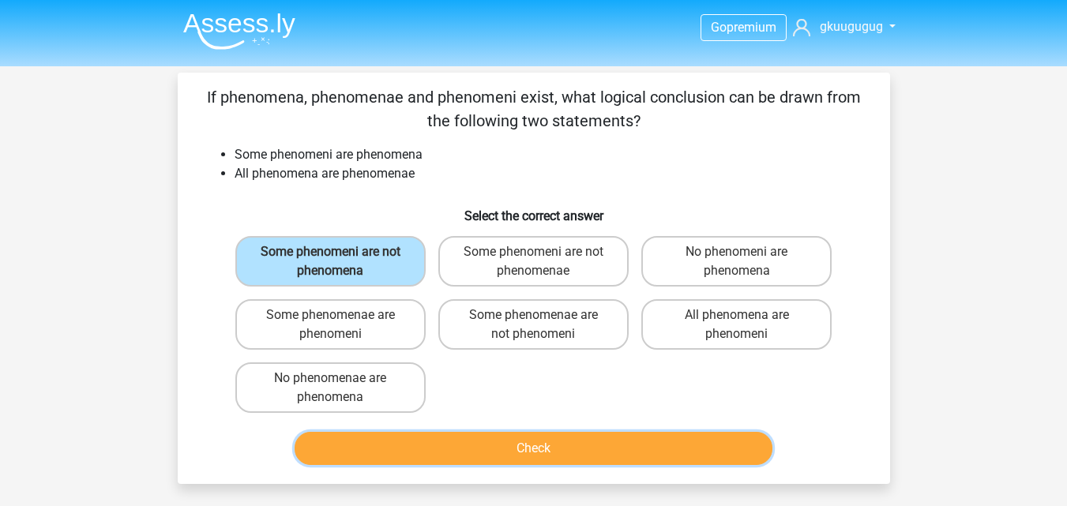
click at [630, 459] on button "Check" at bounding box center [534, 448] width 478 height 33
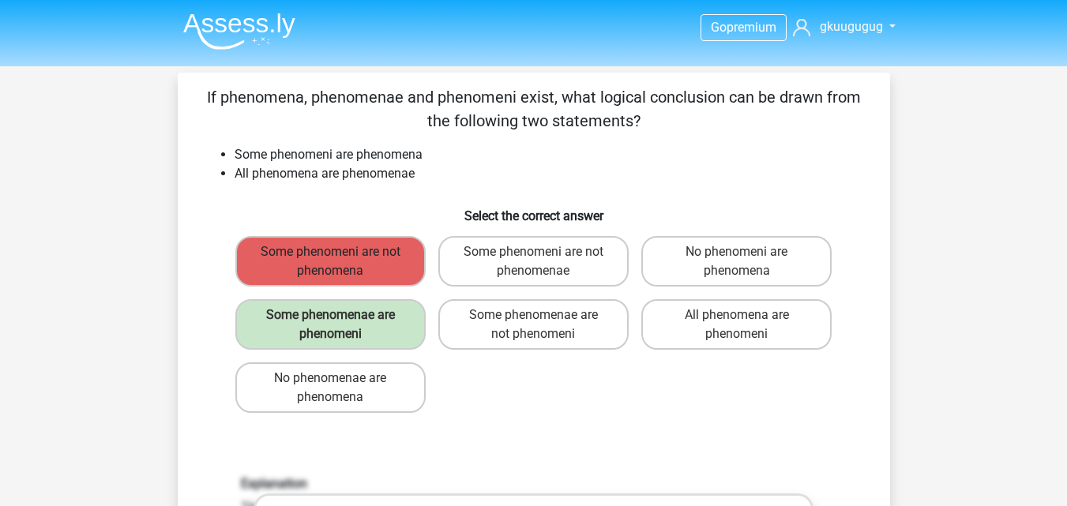
click at [355, 269] on label "Some phenomeni are not phenomena" at bounding box center [330, 261] width 190 height 51
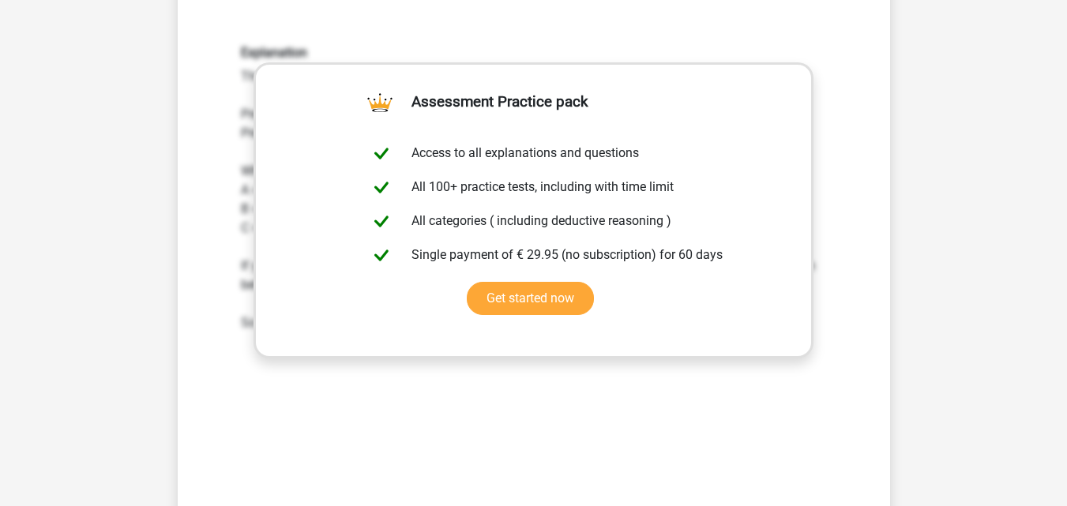
scroll to position [632, 0]
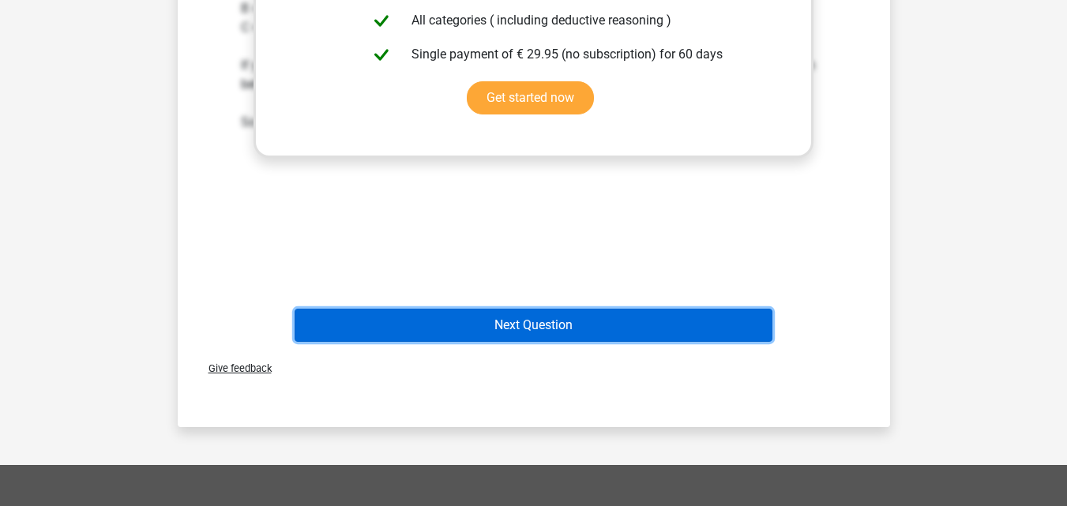
click at [577, 322] on button "Next Question" at bounding box center [534, 325] width 478 height 33
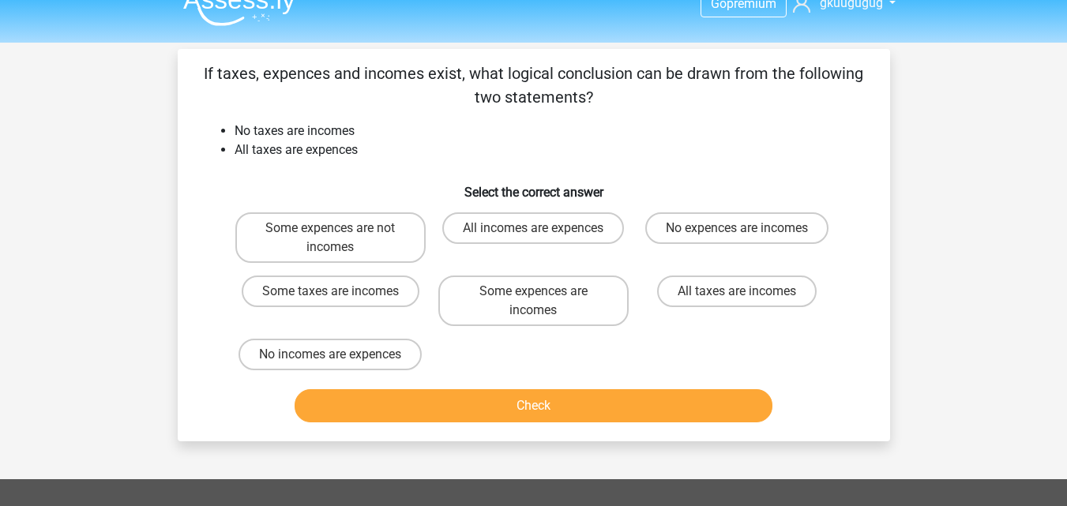
scroll to position [0, 0]
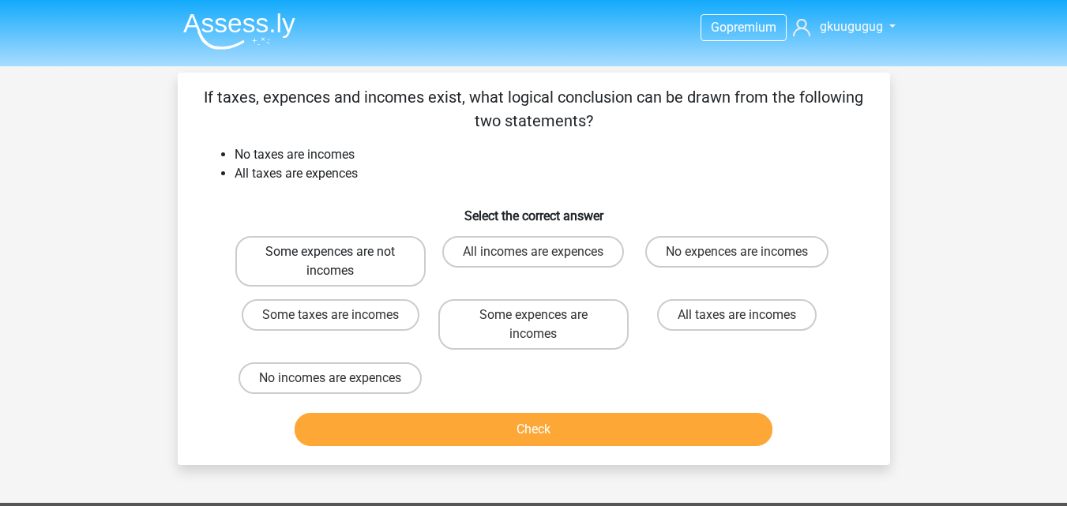
click at [382, 239] on label "Some expences are not incomes" at bounding box center [330, 261] width 190 height 51
click at [340, 252] on input "Some expences are not incomes" at bounding box center [335, 257] width 10 height 10
radio input "true"
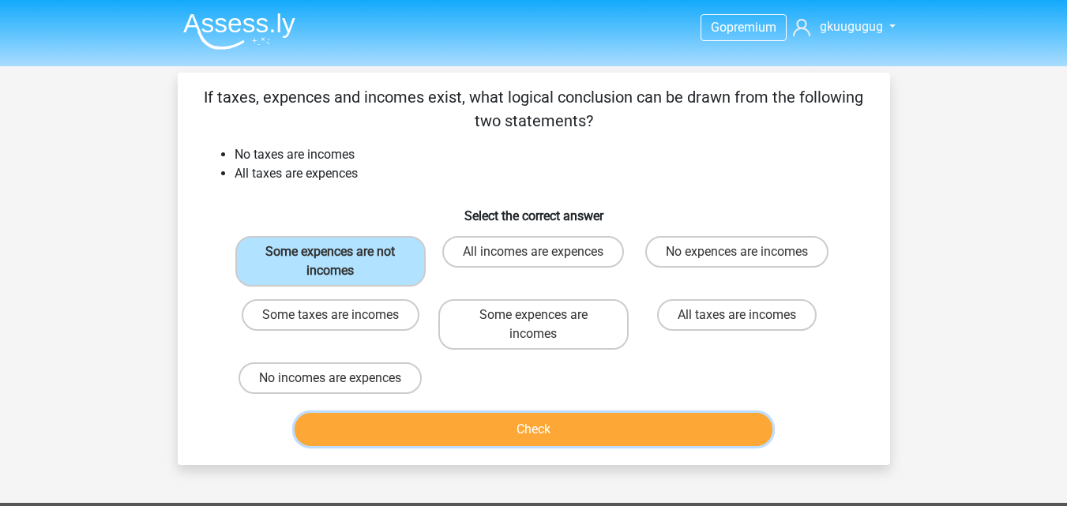
click at [496, 431] on button "Check" at bounding box center [534, 429] width 478 height 33
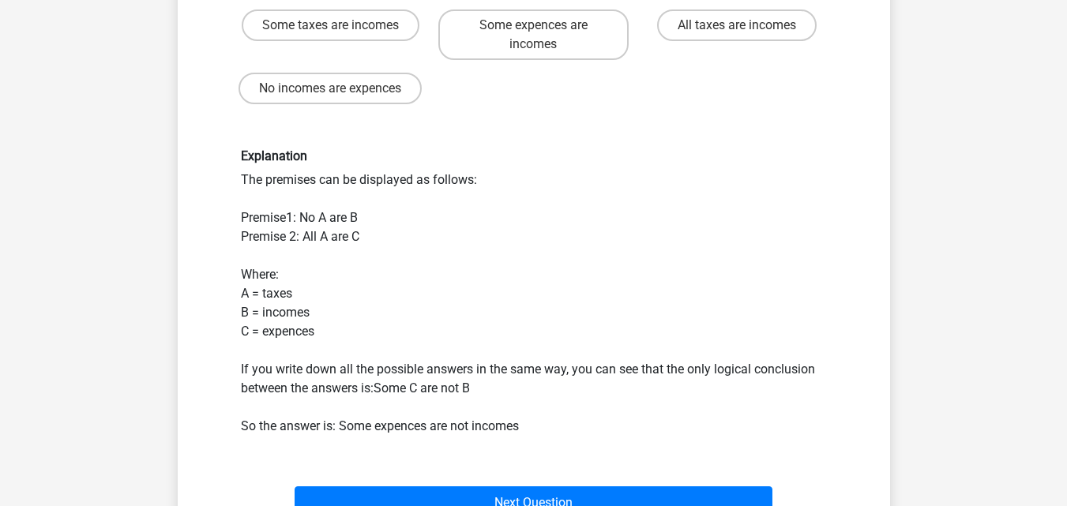
scroll to position [316, 0]
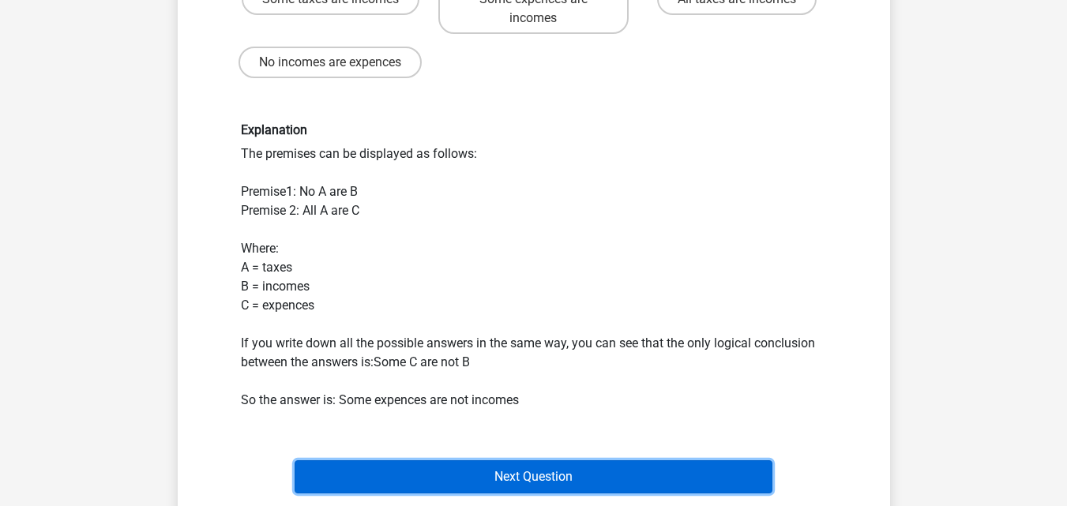
click at [489, 482] on button "Next Question" at bounding box center [534, 477] width 478 height 33
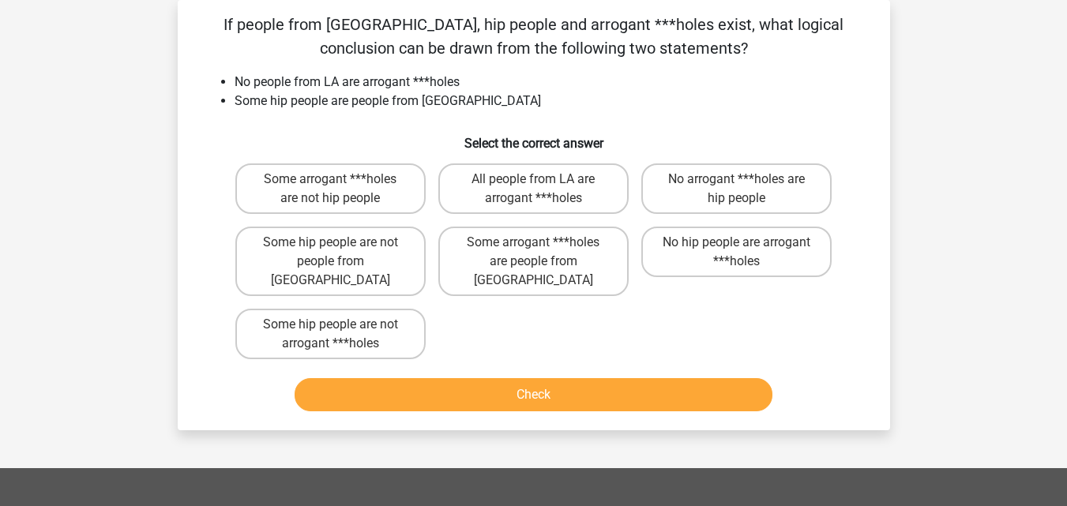
scroll to position [0, 0]
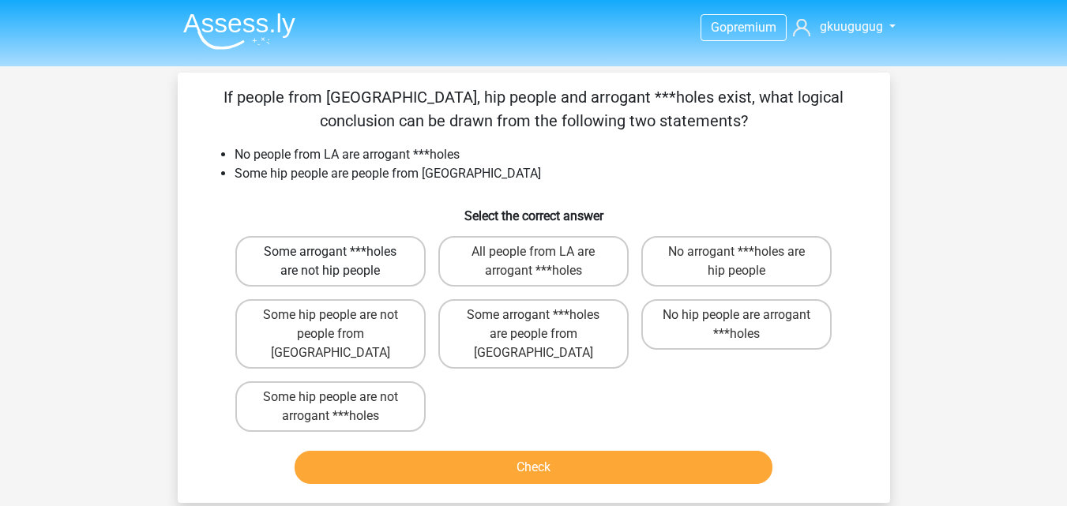
click at [306, 253] on label "Some arrogant ***holes are not hip people" at bounding box center [330, 261] width 190 height 51
click at [330, 253] on input "Some arrogant ***holes are not hip people" at bounding box center [335, 257] width 10 height 10
radio input "true"
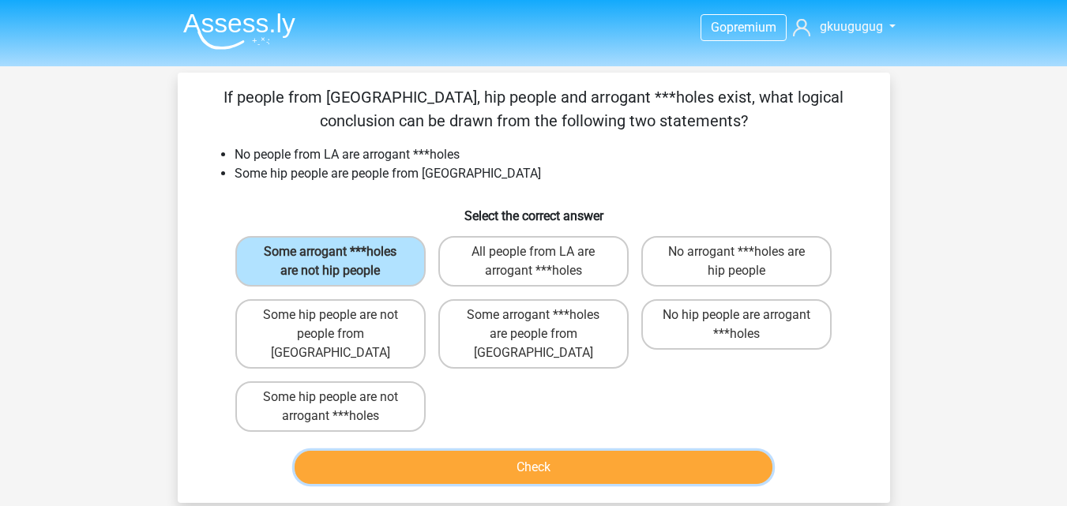
click at [460, 451] on button "Check" at bounding box center [534, 467] width 478 height 33
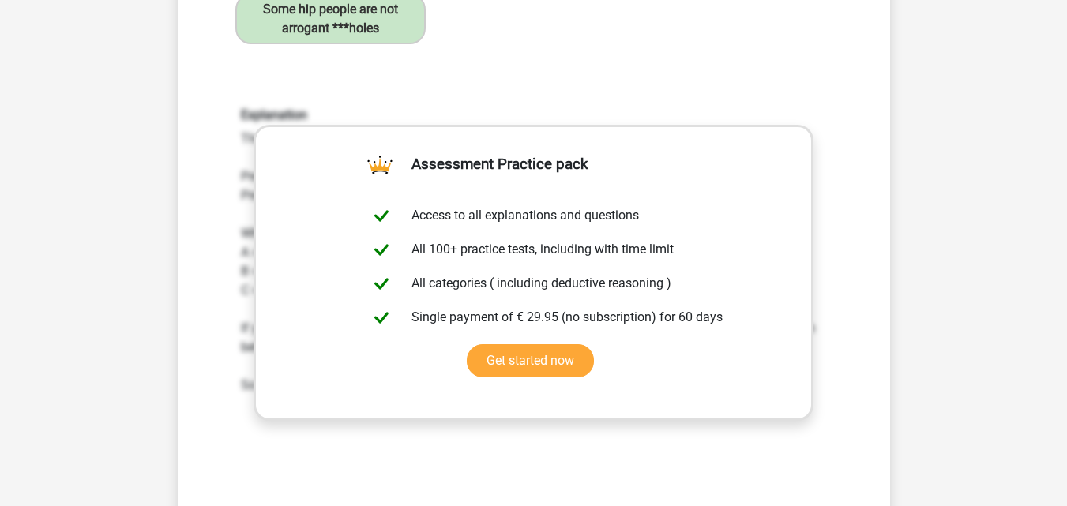
scroll to position [632, 0]
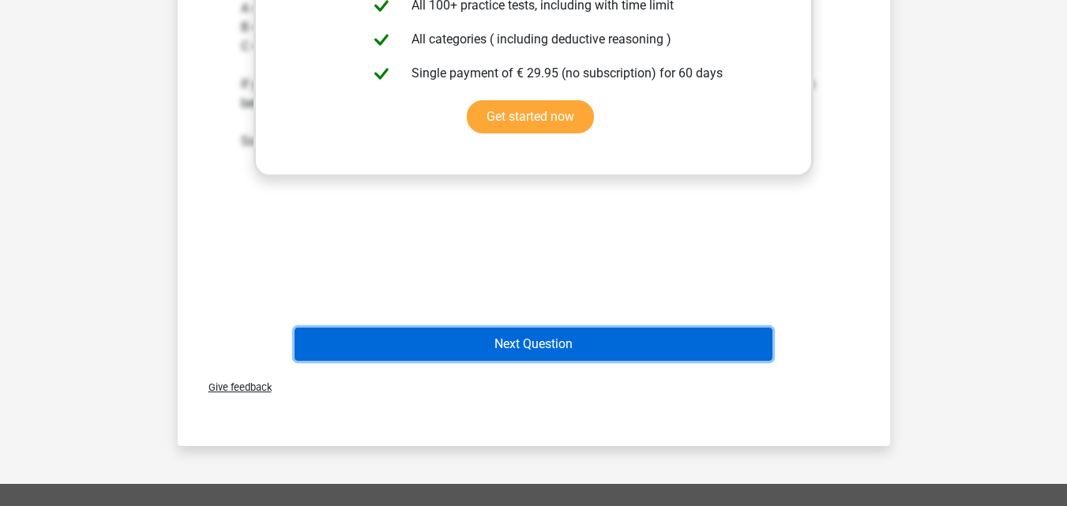
click at [461, 328] on button "Next Question" at bounding box center [534, 344] width 478 height 33
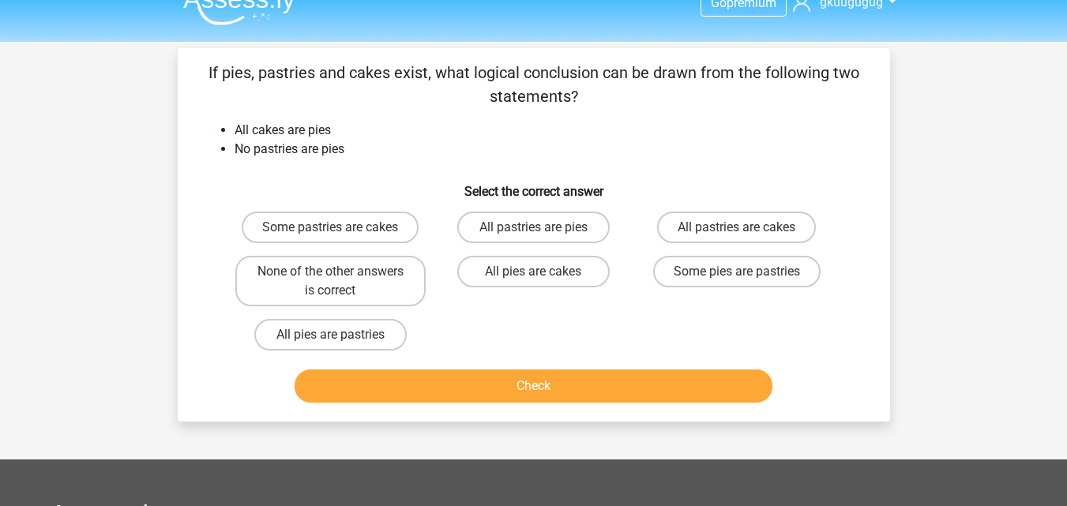
scroll to position [0, 0]
